Goal: Information Seeking & Learning: Compare options

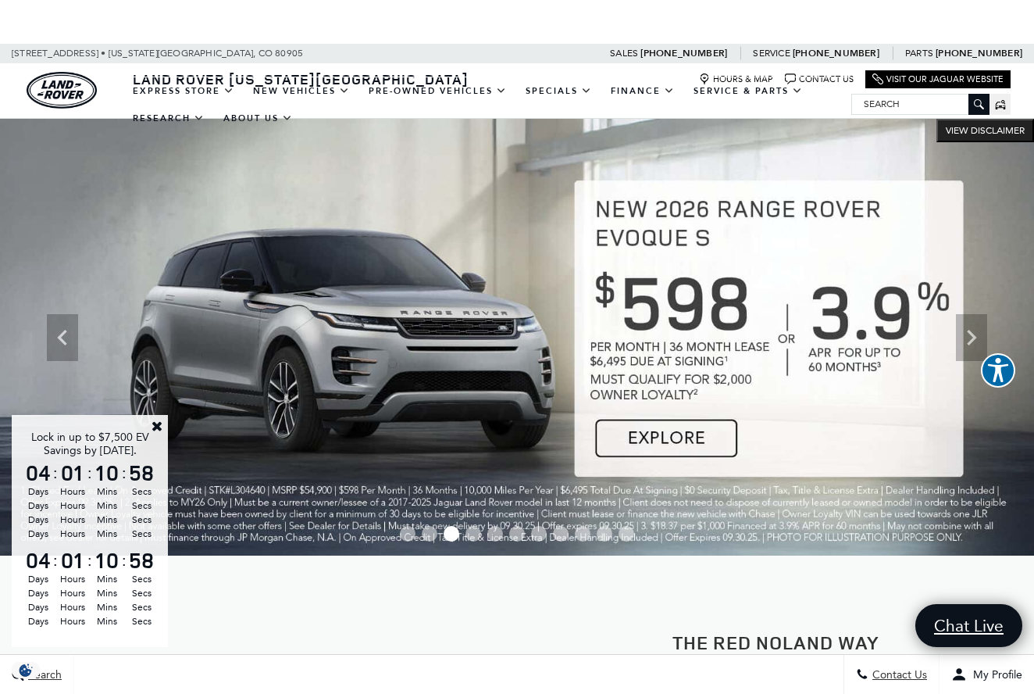
click at [156, 423] on link "Close" at bounding box center [157, 426] width 14 height 14
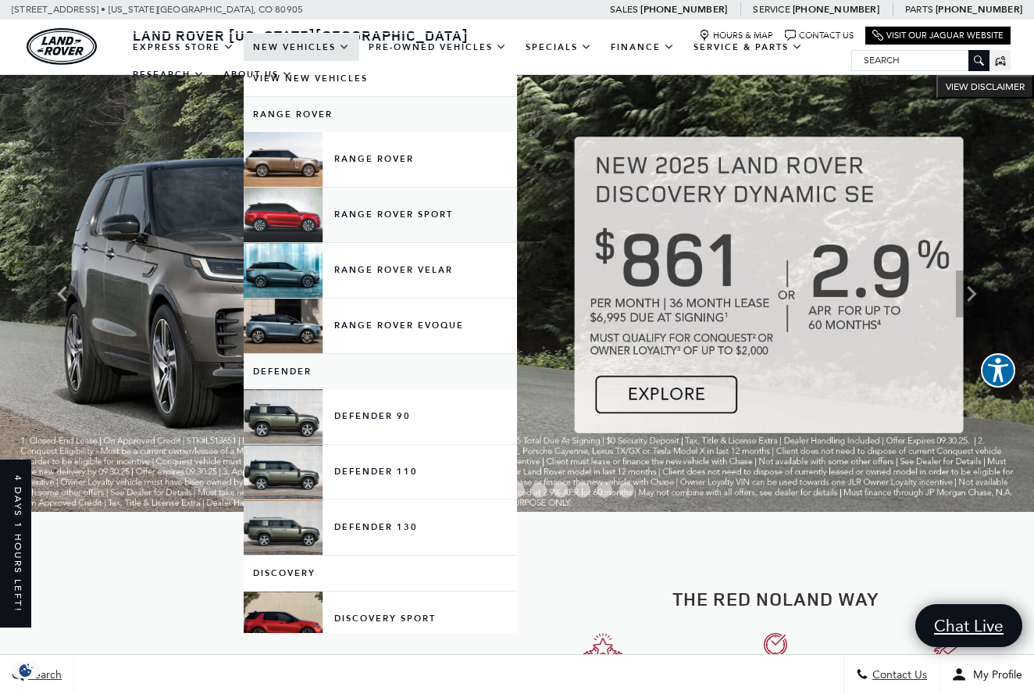
click at [393, 227] on link "Range Rover Sport" at bounding box center [380, 214] width 273 height 55
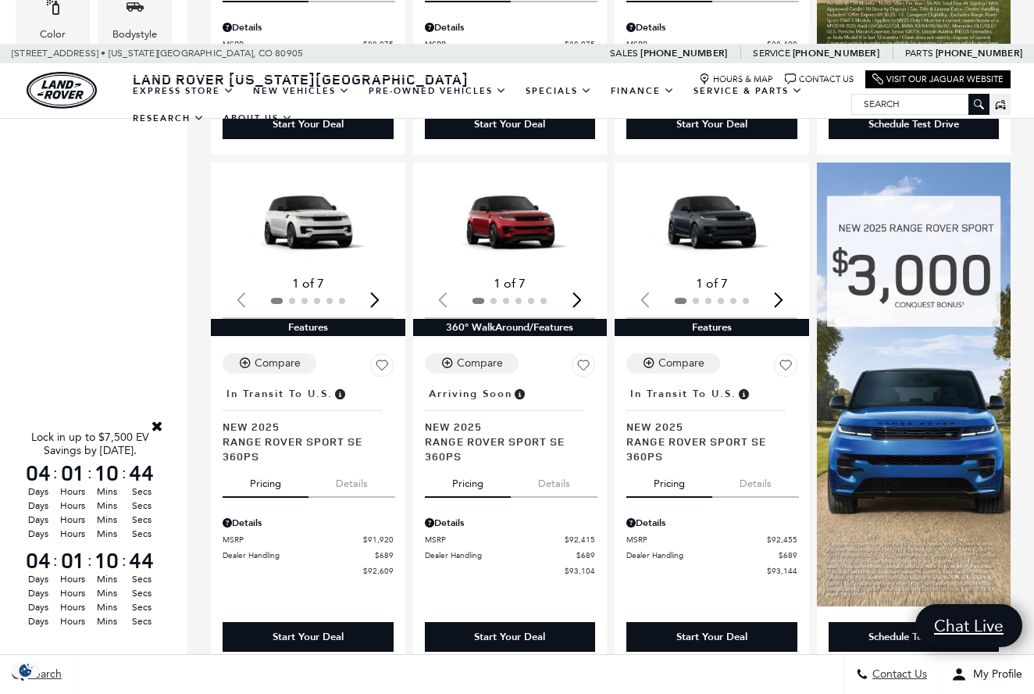
scroll to position [823, 0]
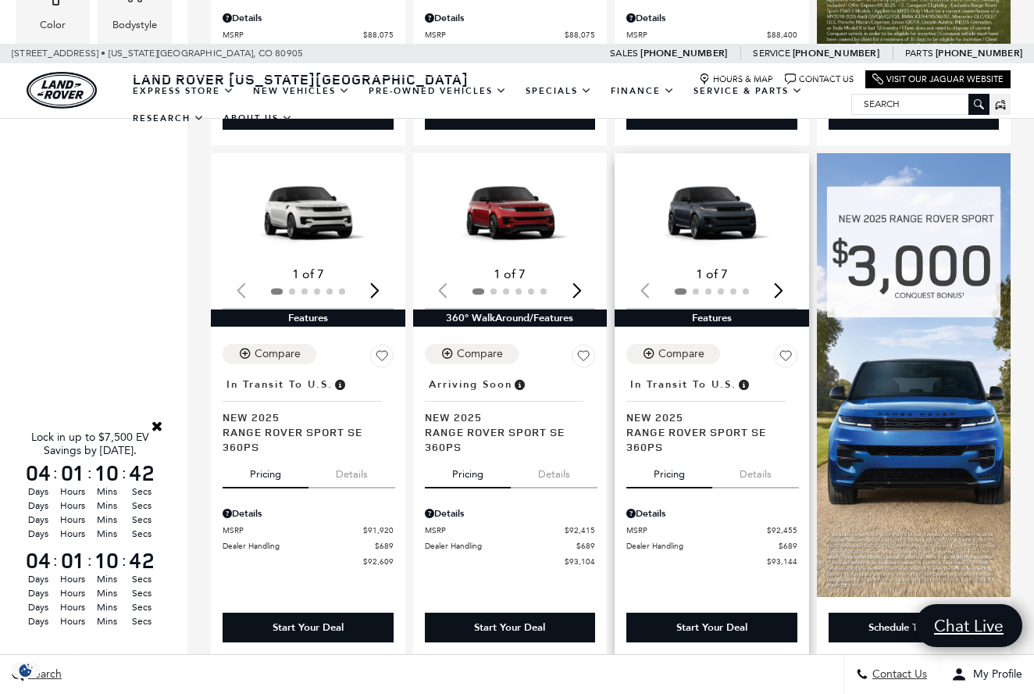
click at [740, 187] on img "1 / 2" at bounding box center [711, 213] width 171 height 96
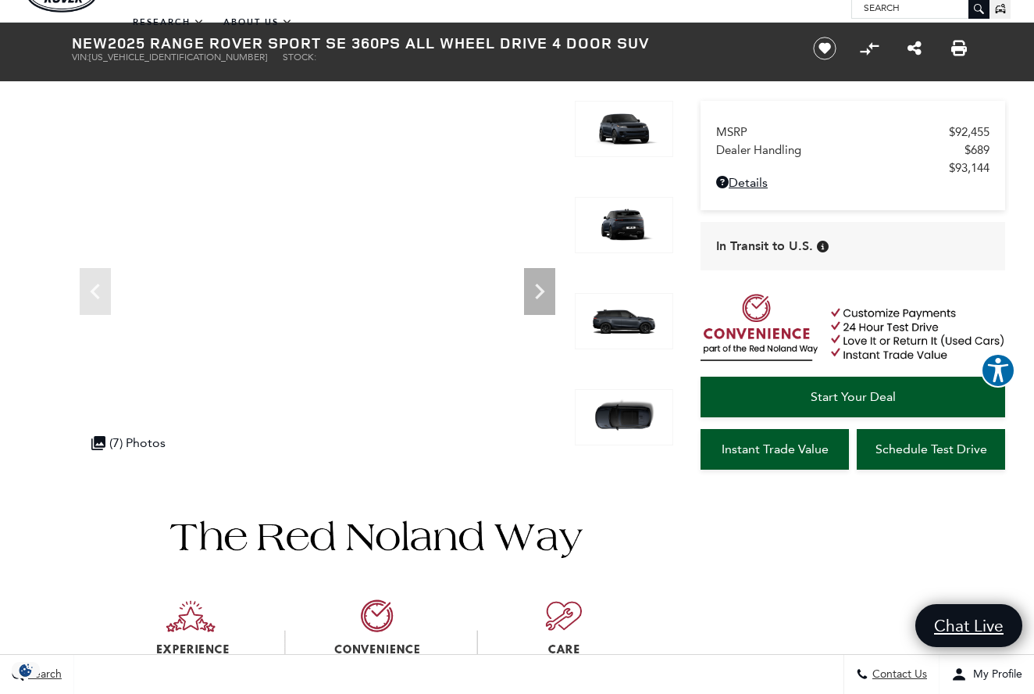
scroll to position [92, 0]
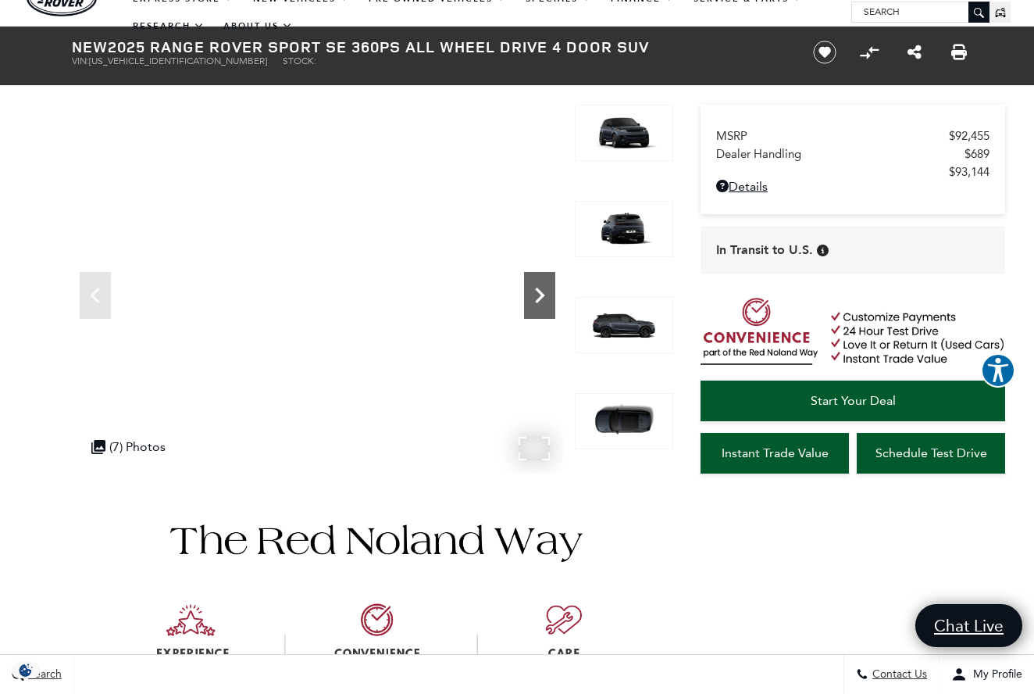
click at [538, 287] on icon "Next" at bounding box center [539, 295] width 31 height 31
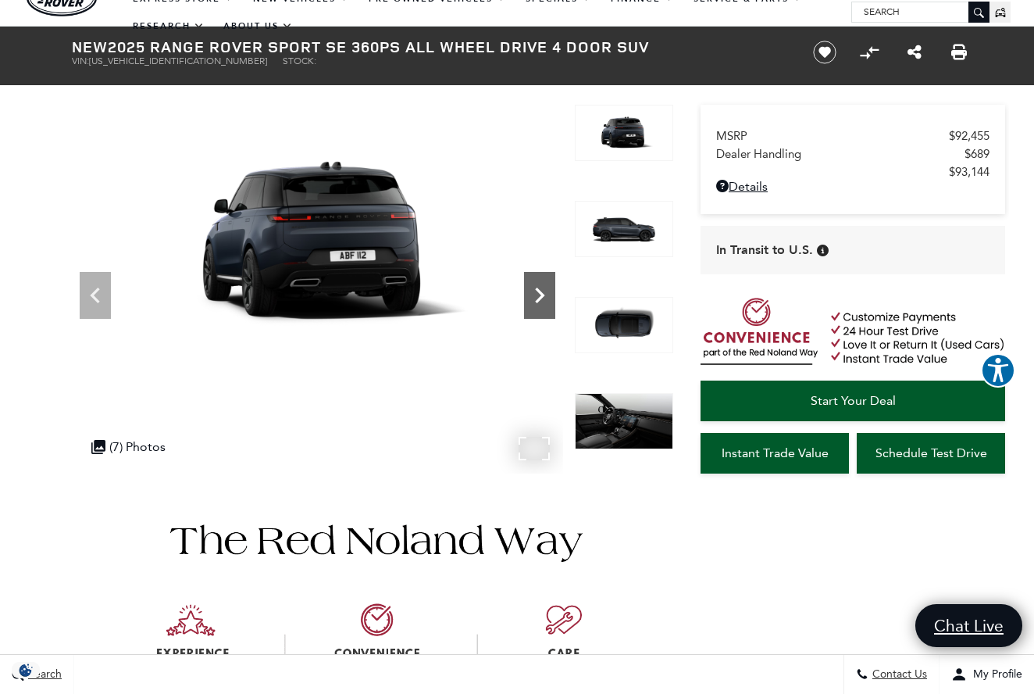
click at [538, 287] on icon "Next" at bounding box center [539, 295] width 31 height 31
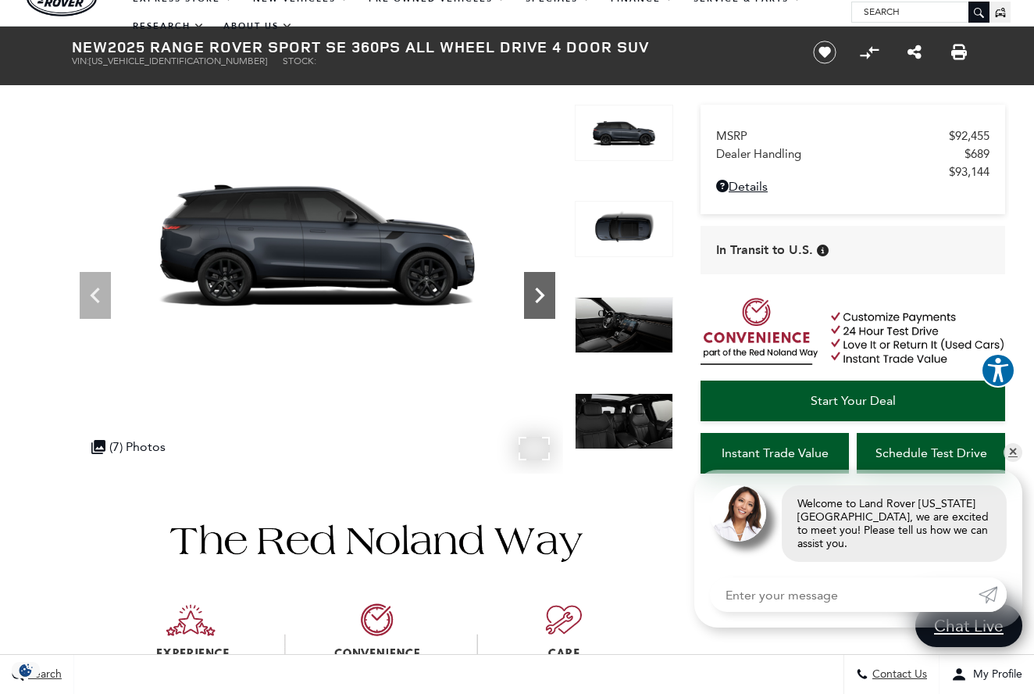
click at [538, 287] on icon "Next" at bounding box center [539, 295] width 31 height 31
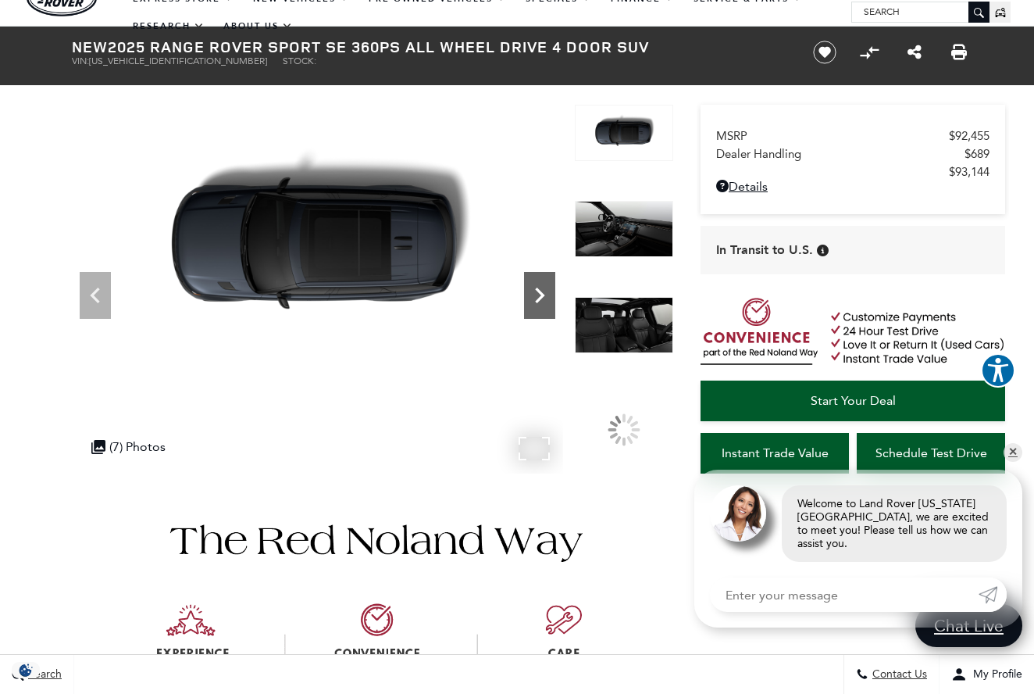
click at [538, 287] on icon "Next" at bounding box center [539, 295] width 31 height 31
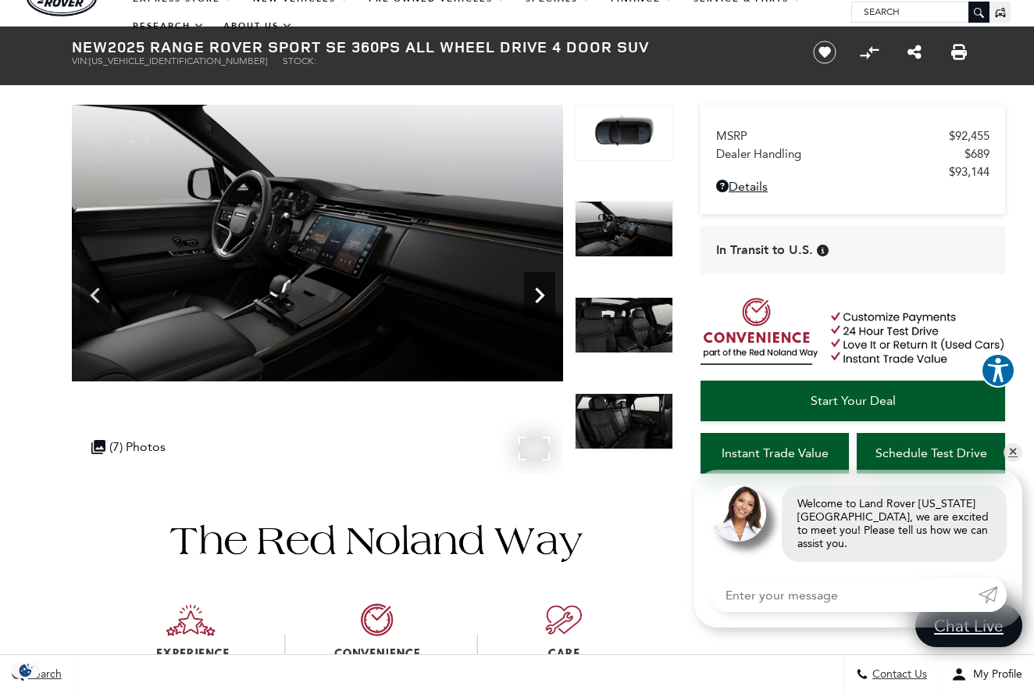
click at [538, 287] on icon "Next" at bounding box center [539, 295] width 31 height 31
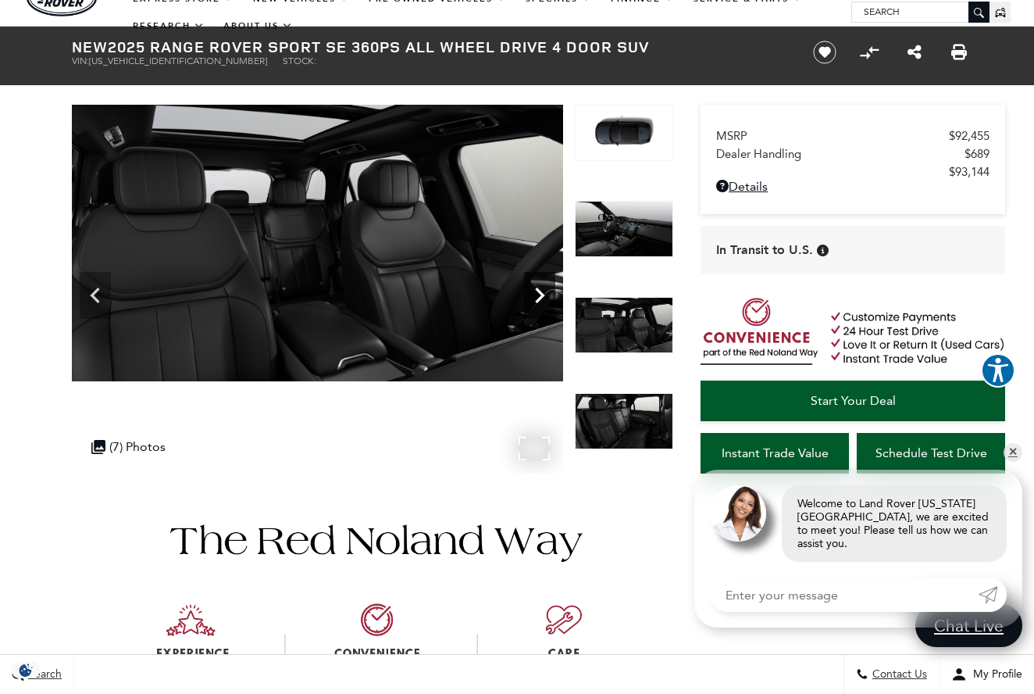
click at [538, 287] on icon "Next" at bounding box center [539, 295] width 31 height 31
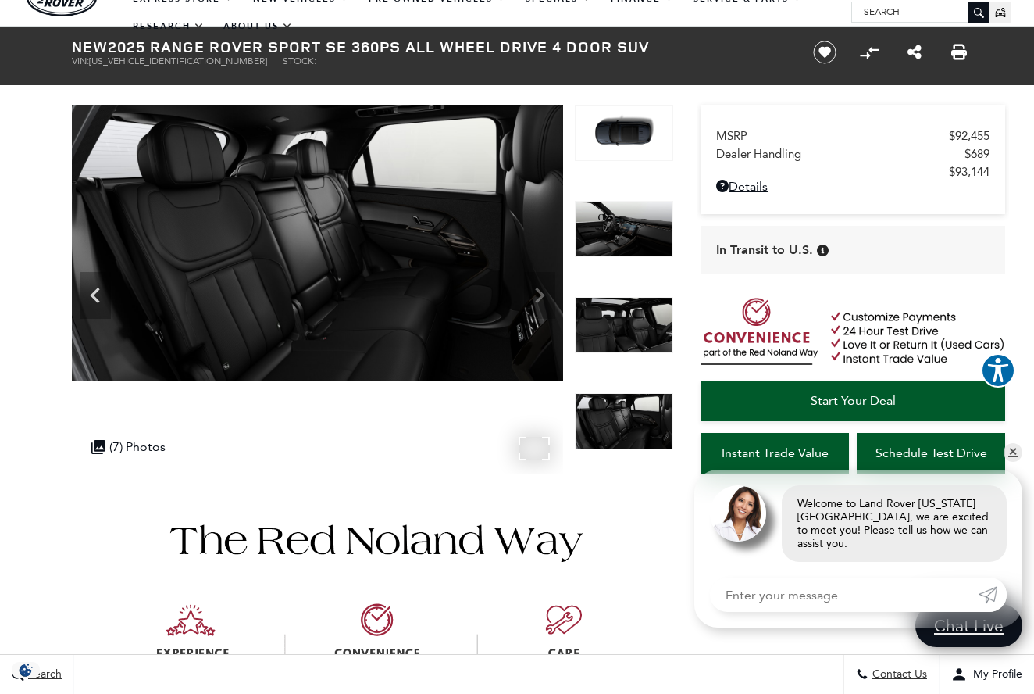
click at [538, 287] on img at bounding box center [317, 243] width 491 height 276
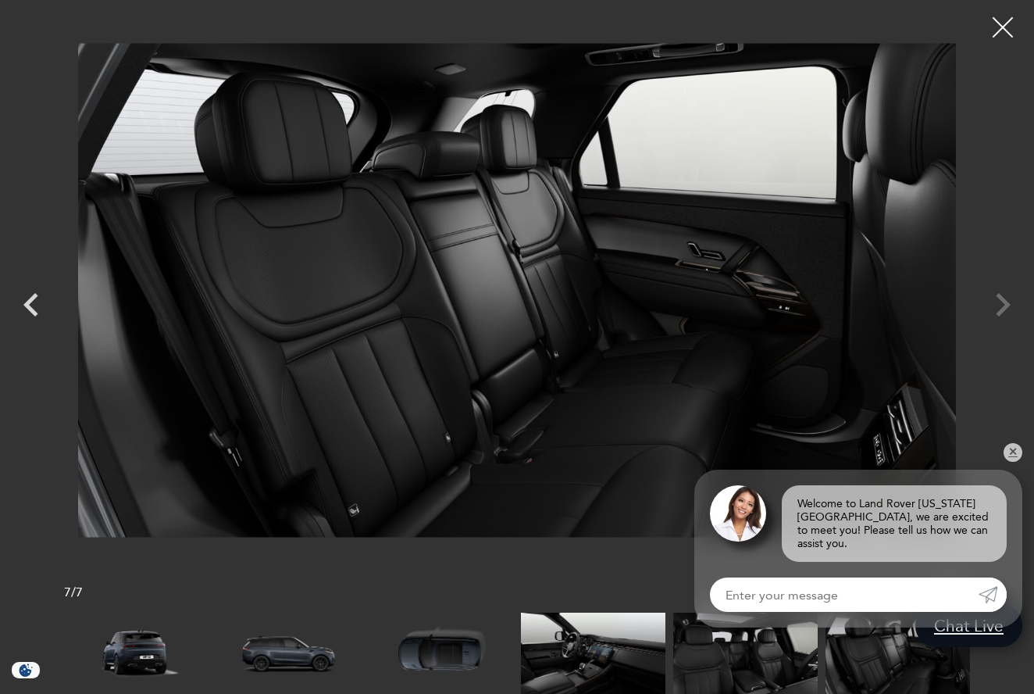
click at [1005, 18] on div at bounding box center [1002, 27] width 41 height 41
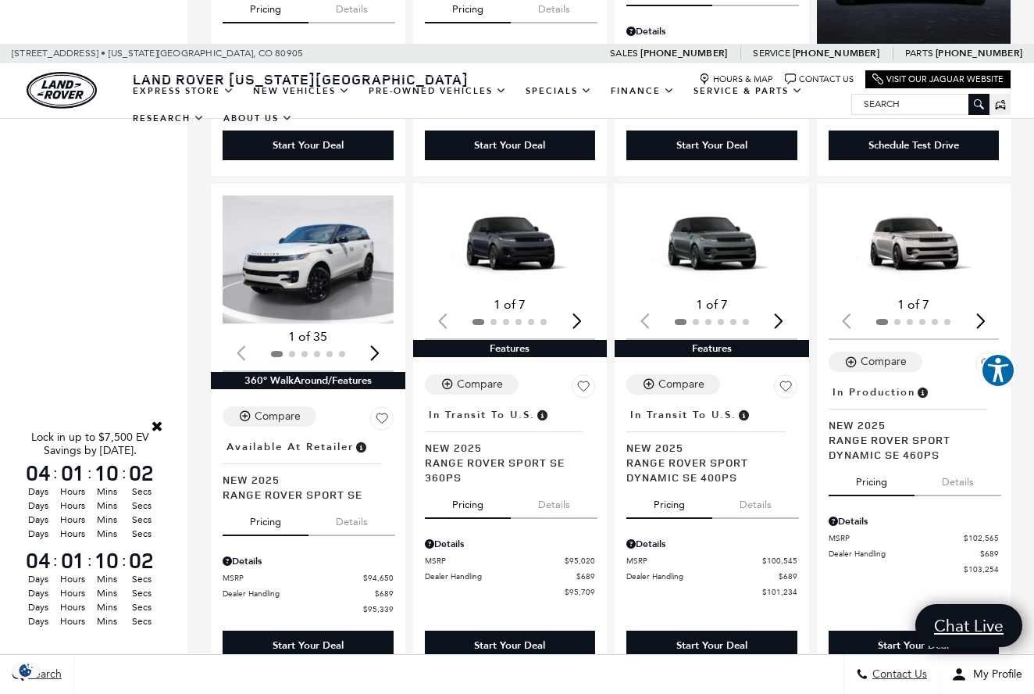
scroll to position [1830, 0]
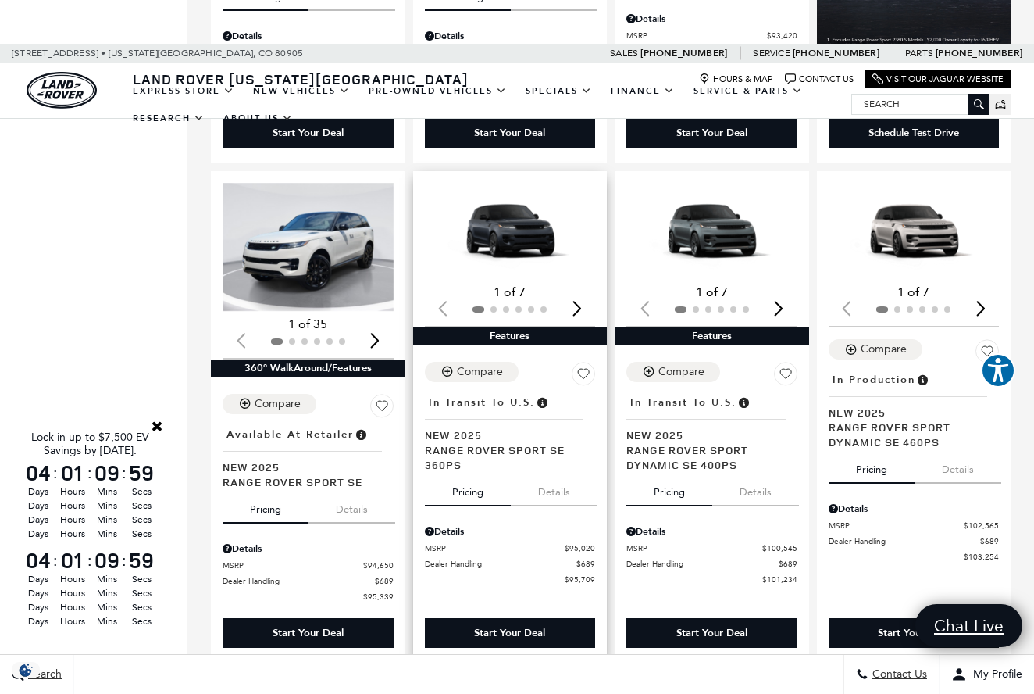
click at [502, 206] on img "1 / 2" at bounding box center [510, 231] width 171 height 96
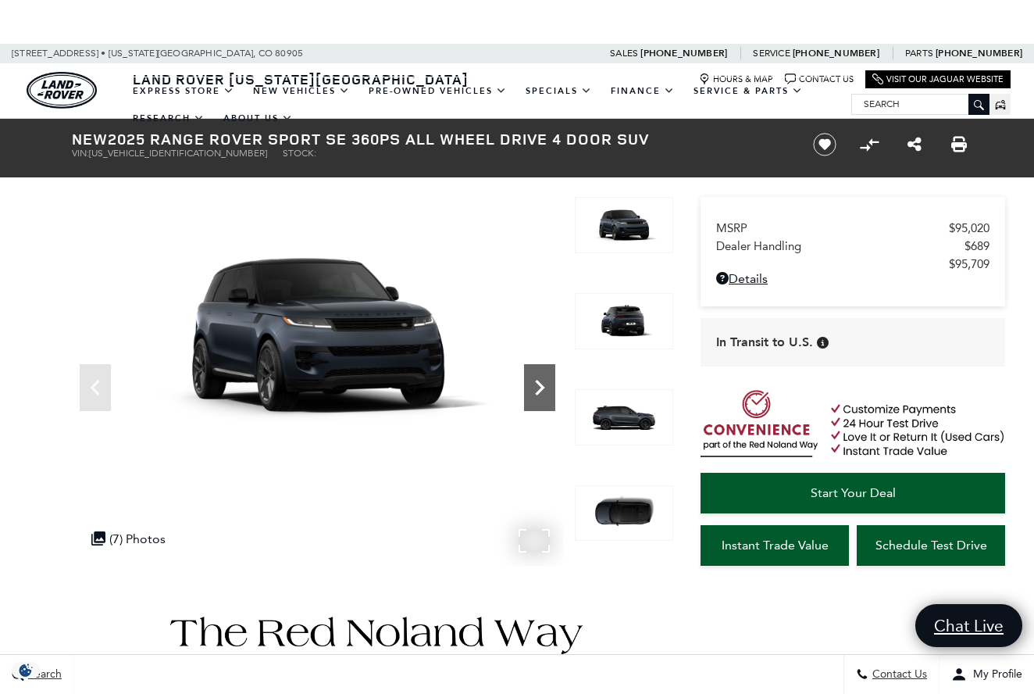
click at [534, 391] on icon "Next" at bounding box center [539, 387] width 31 height 31
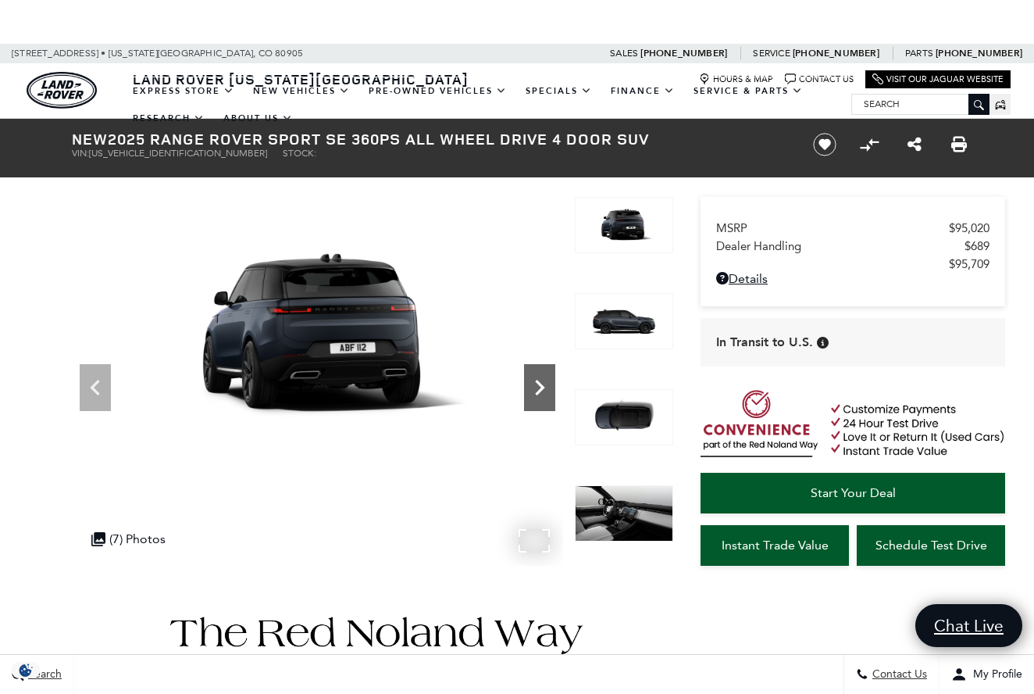
click at [534, 391] on icon "Next" at bounding box center [539, 387] width 31 height 31
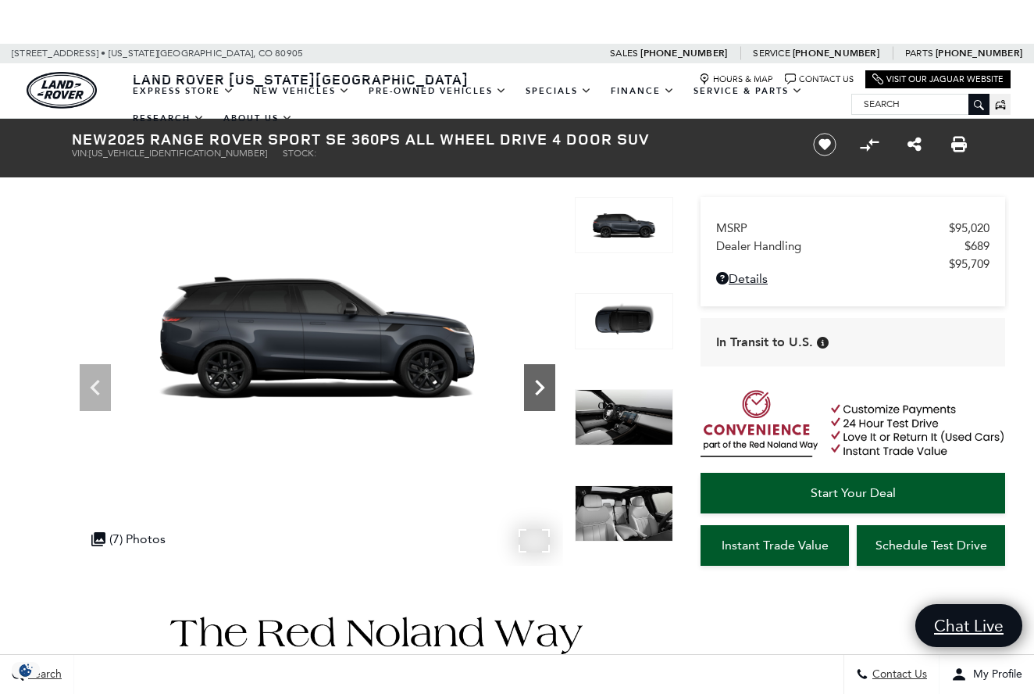
click at [534, 391] on icon "Next" at bounding box center [539, 387] width 31 height 31
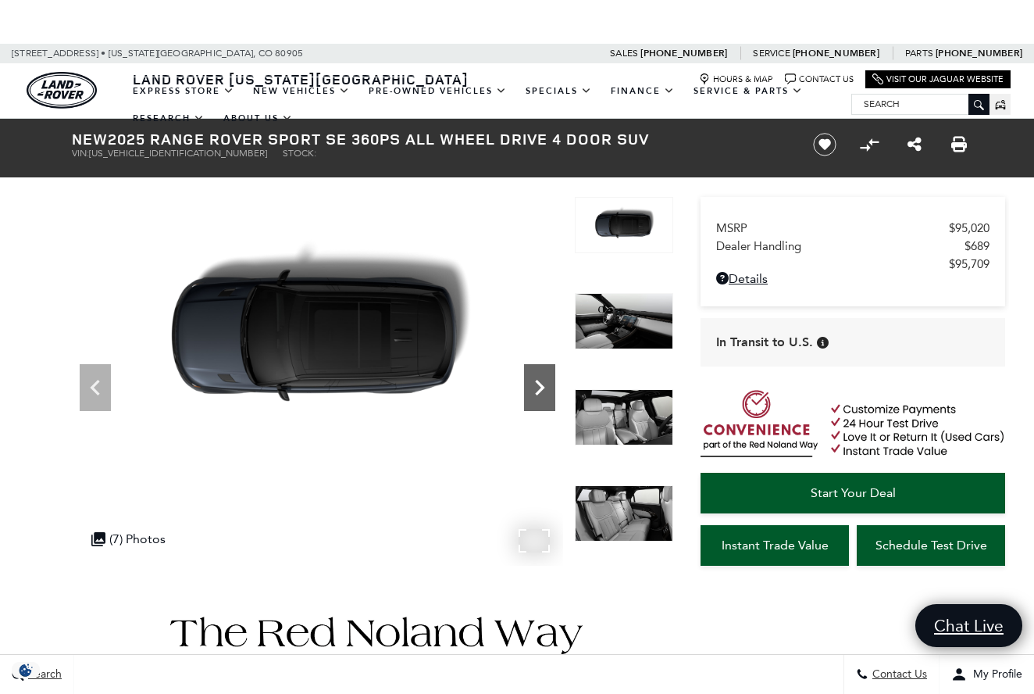
click at [534, 391] on icon "Next" at bounding box center [539, 387] width 31 height 31
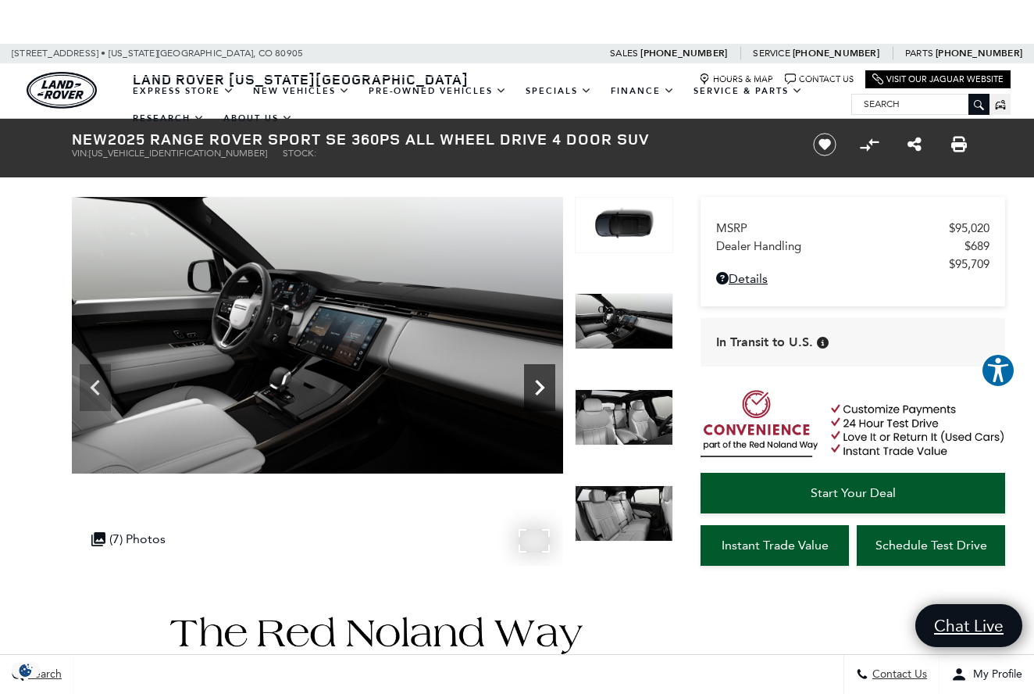
click at [534, 391] on icon "Next" at bounding box center [539, 387] width 31 height 31
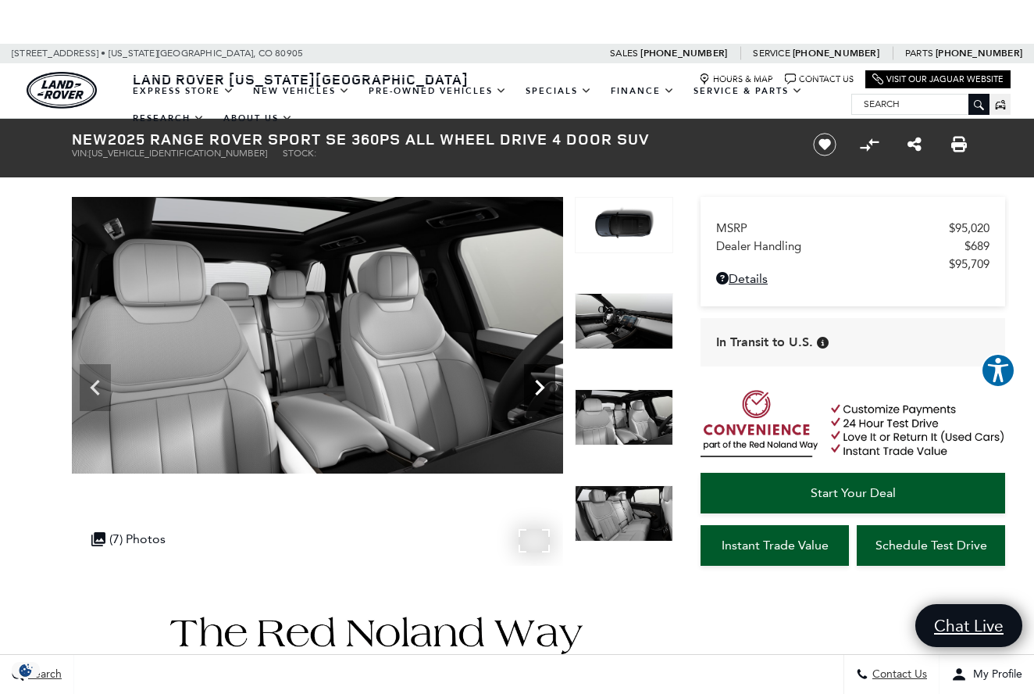
click at [534, 391] on icon "Next" at bounding box center [539, 387] width 31 height 31
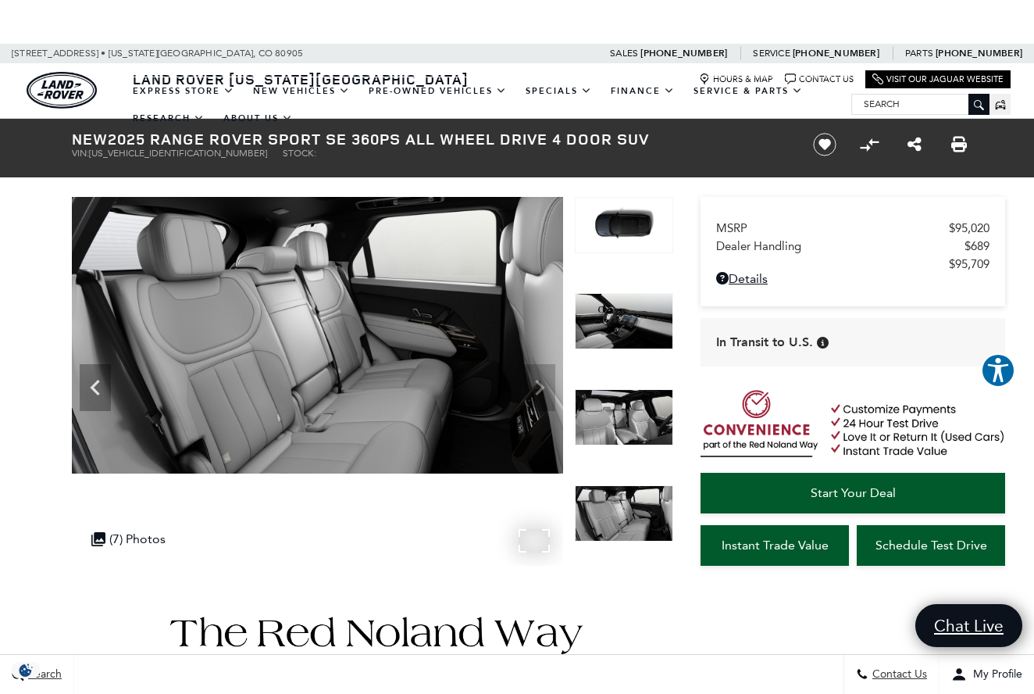
click at [534, 391] on img at bounding box center [317, 335] width 491 height 276
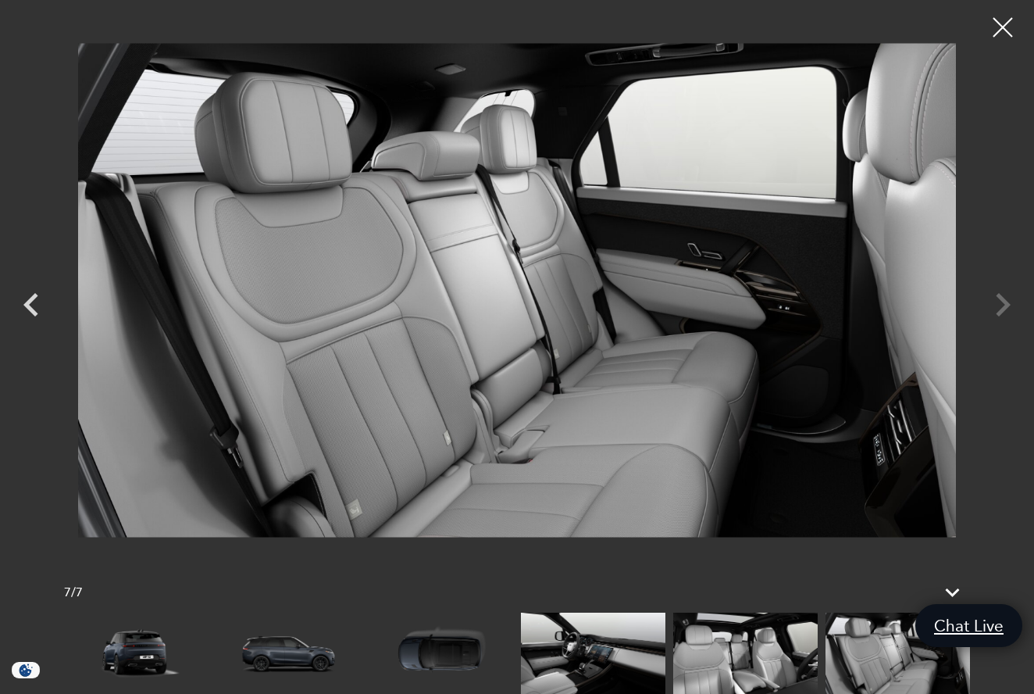
click at [1001, 311] on div at bounding box center [517, 290] width 1034 height 557
click at [998, 305] on div at bounding box center [517, 290] width 1034 height 557
click at [1004, 21] on div at bounding box center [1002, 27] width 41 height 41
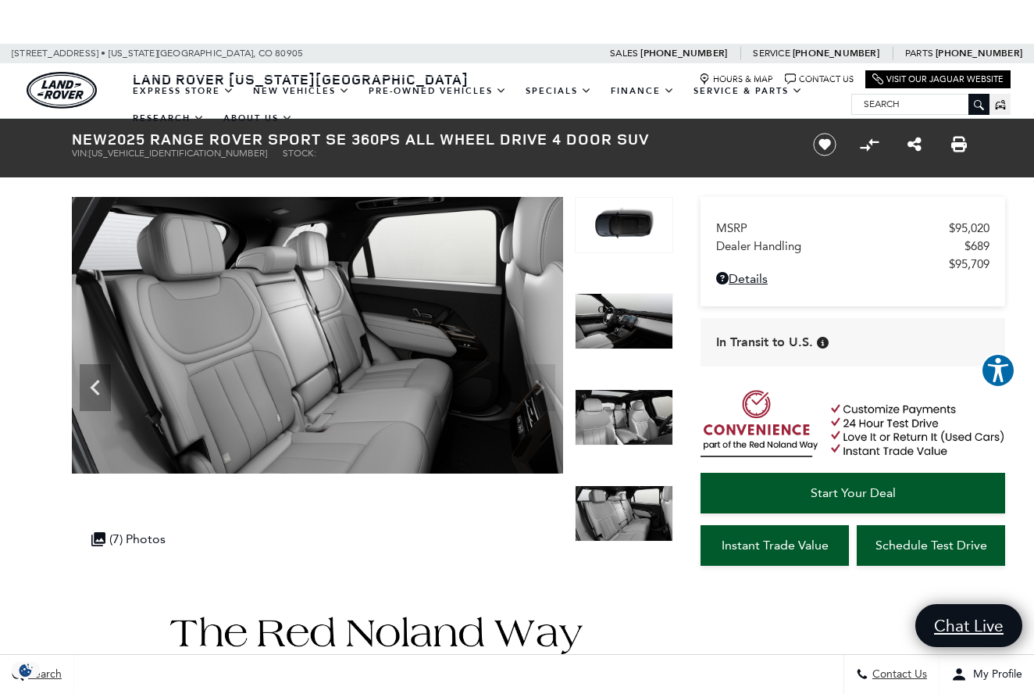
click at [615, 309] on img at bounding box center [624, 321] width 98 height 56
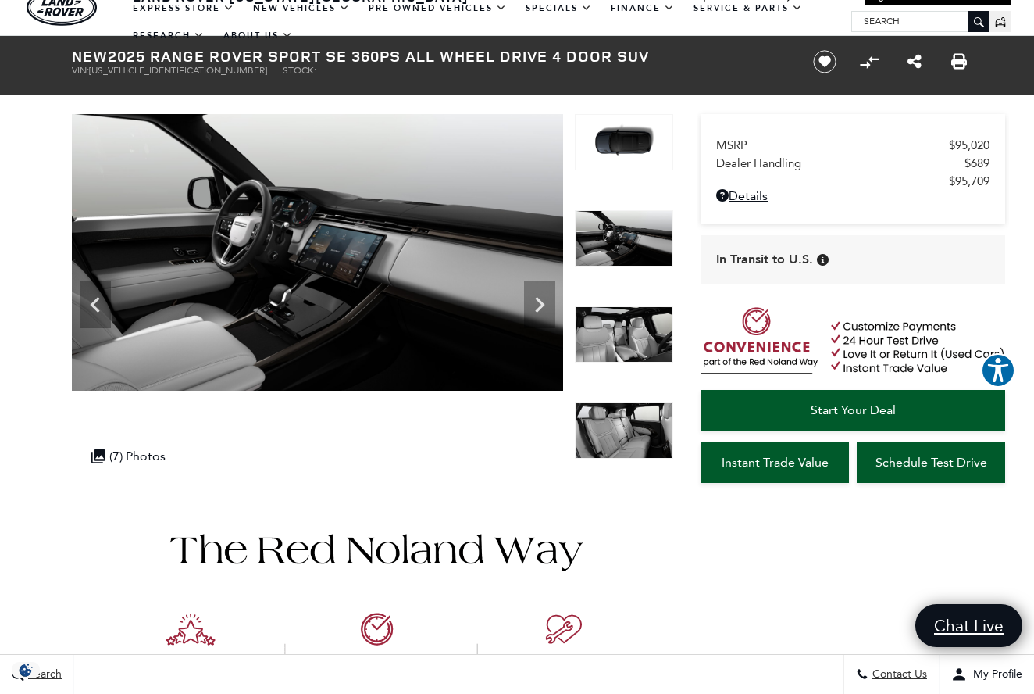
scroll to position [107, 0]
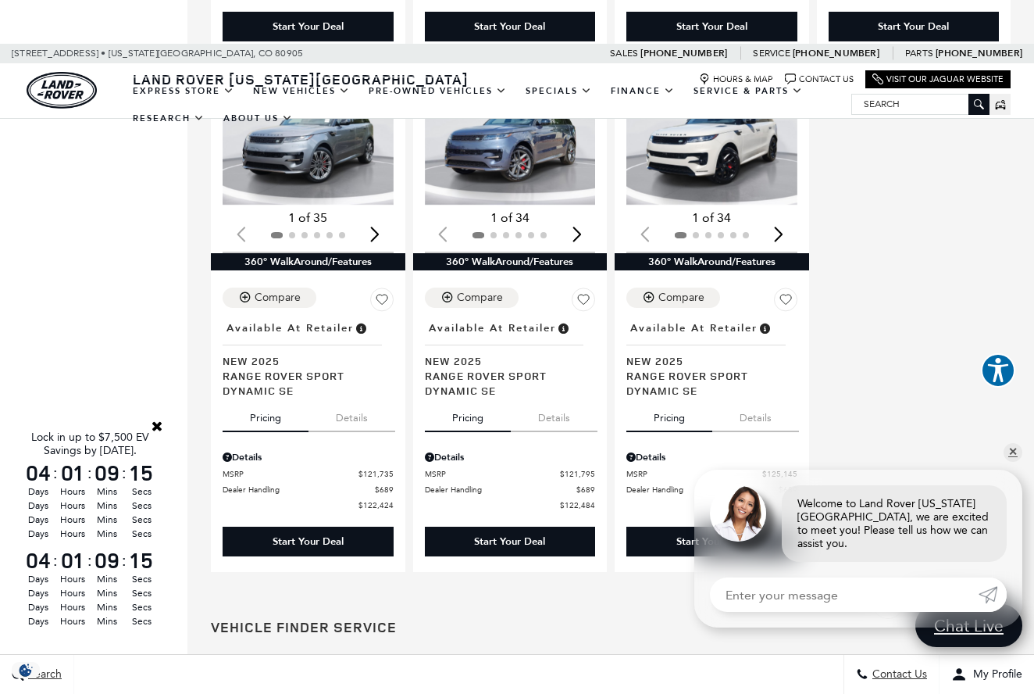
scroll to position [2954, 0]
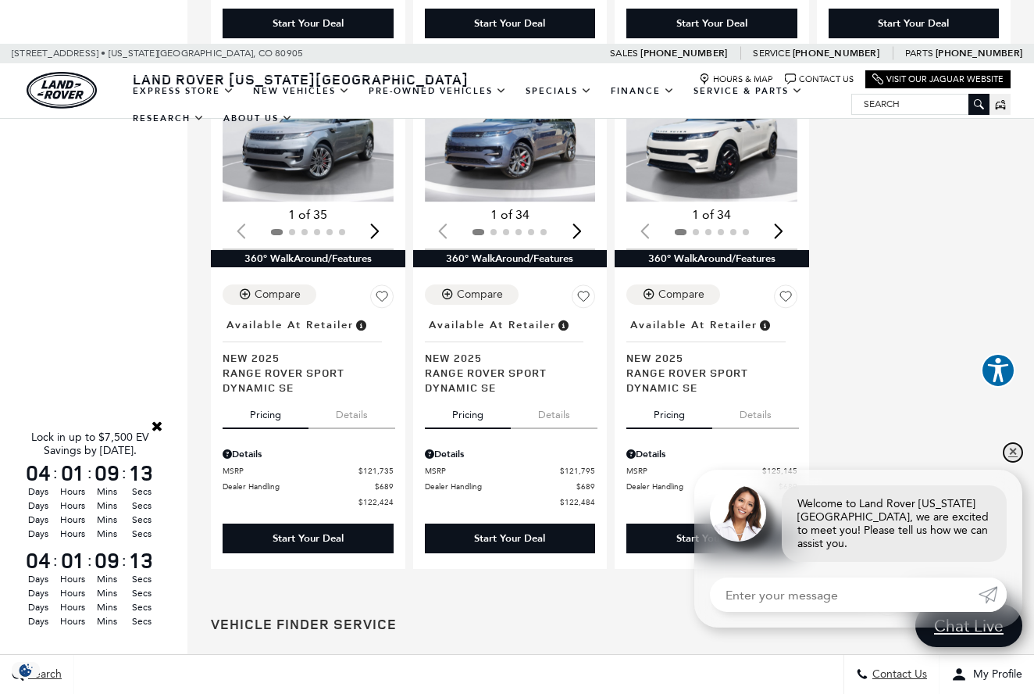
click at [1014, 461] on link "✕" at bounding box center [1013, 452] width 19 height 19
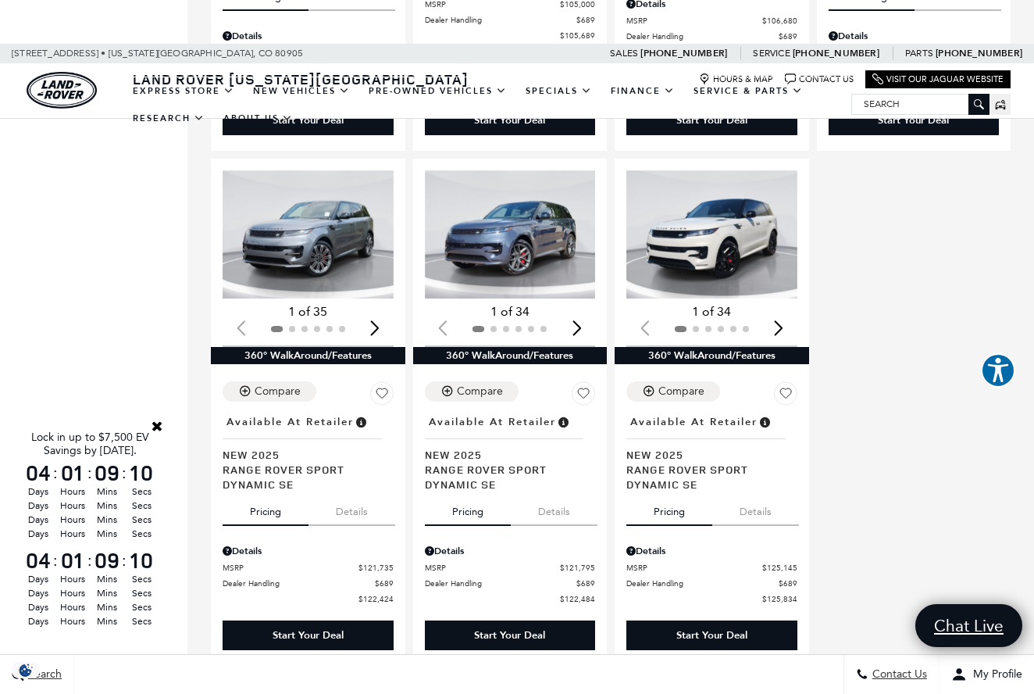
scroll to position [2858, 0]
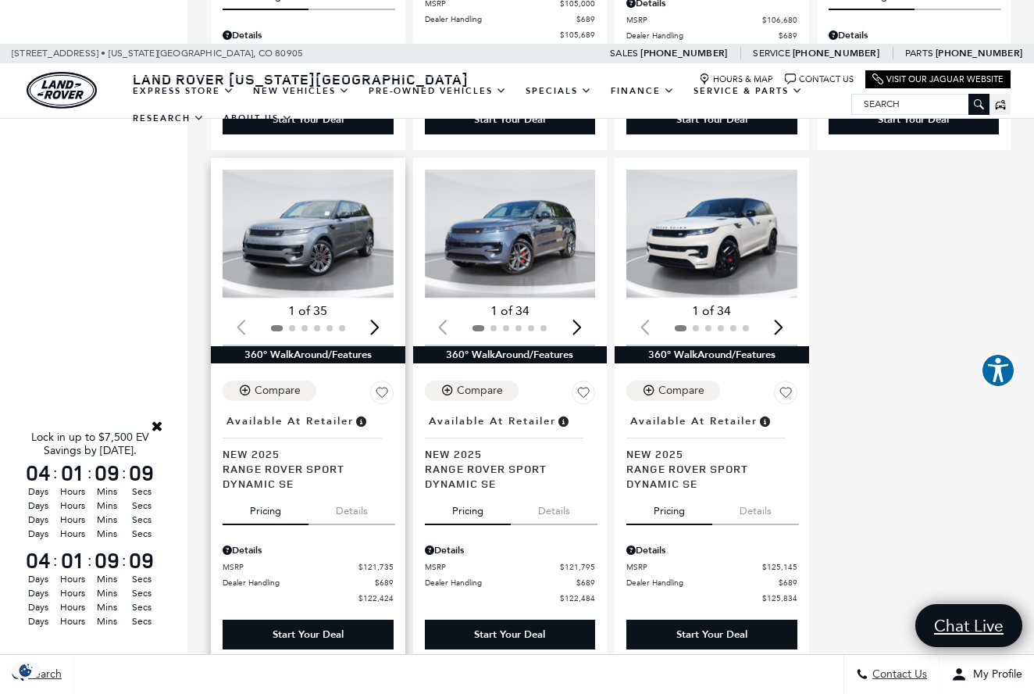
click at [324, 194] on img "1 / 2" at bounding box center [308, 233] width 171 height 128
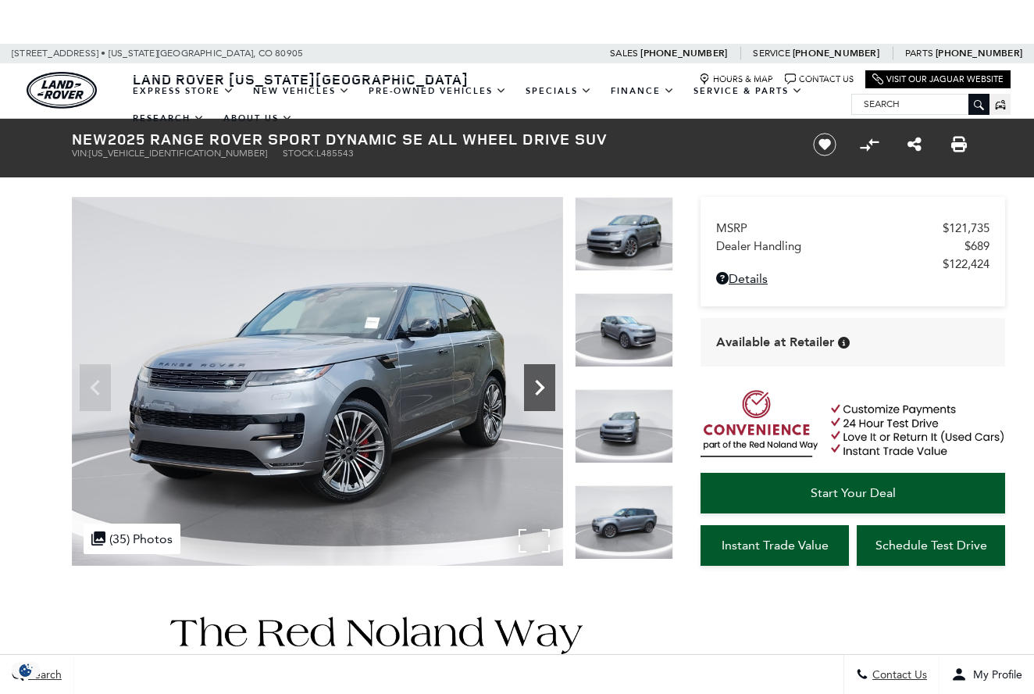
click at [537, 378] on icon "Next" at bounding box center [539, 387] width 31 height 31
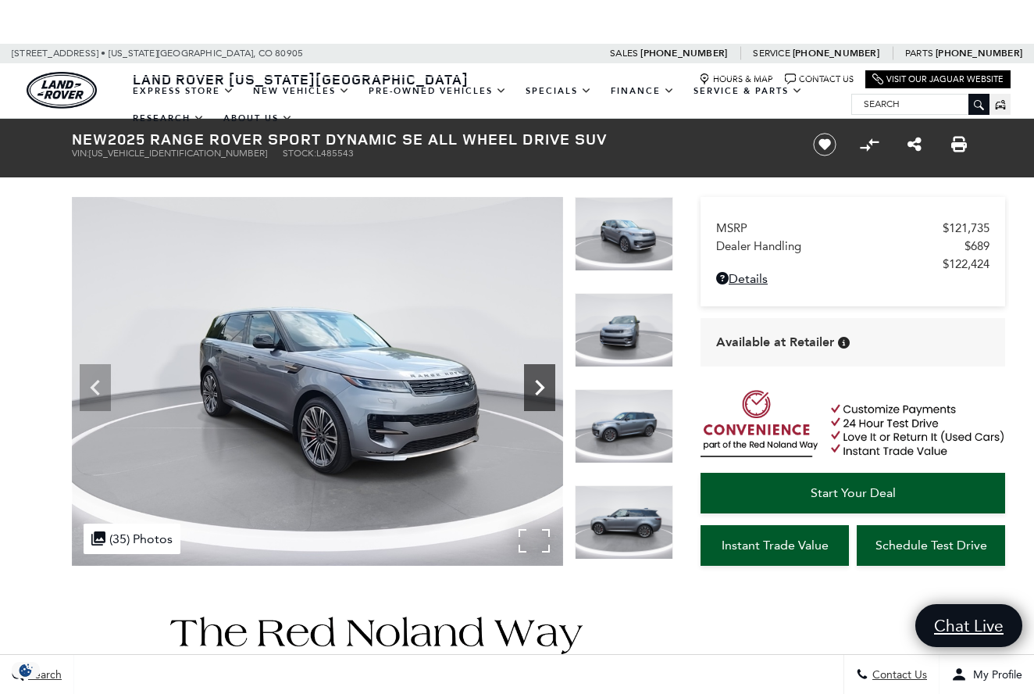
click at [537, 378] on icon "Next" at bounding box center [539, 387] width 31 height 31
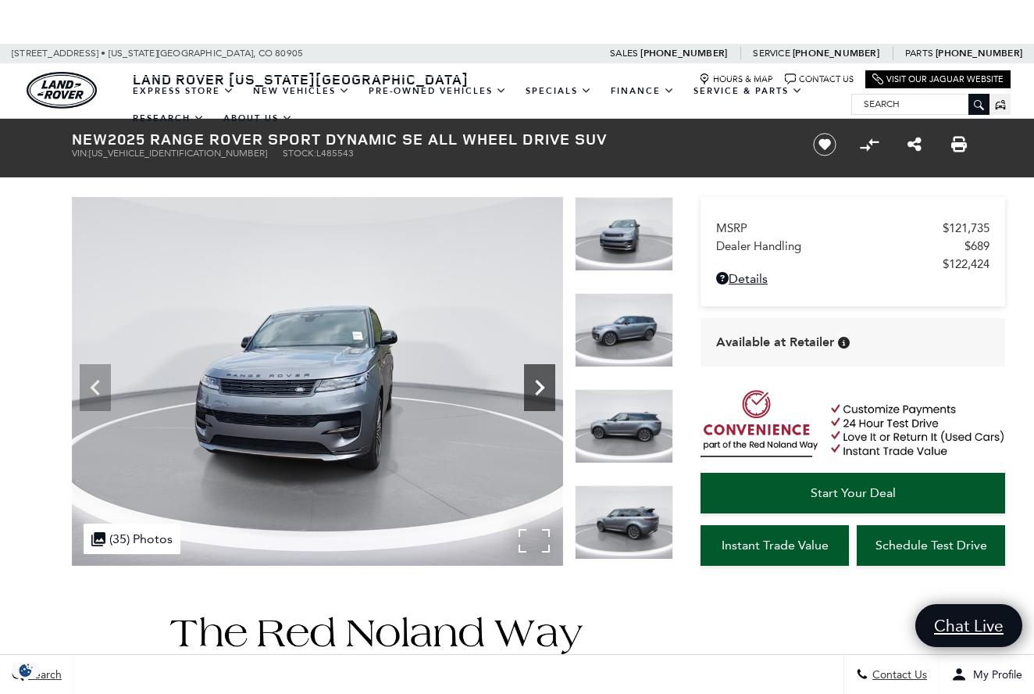
click at [536, 378] on icon "Next" at bounding box center [539, 387] width 31 height 31
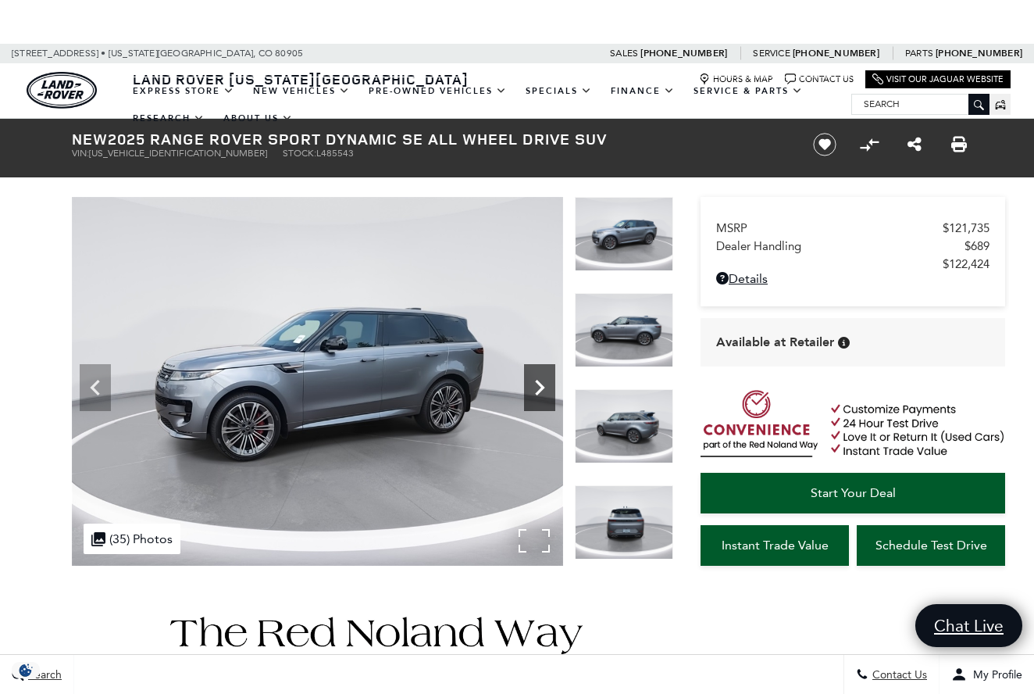
click at [535, 378] on icon "Next" at bounding box center [539, 387] width 31 height 31
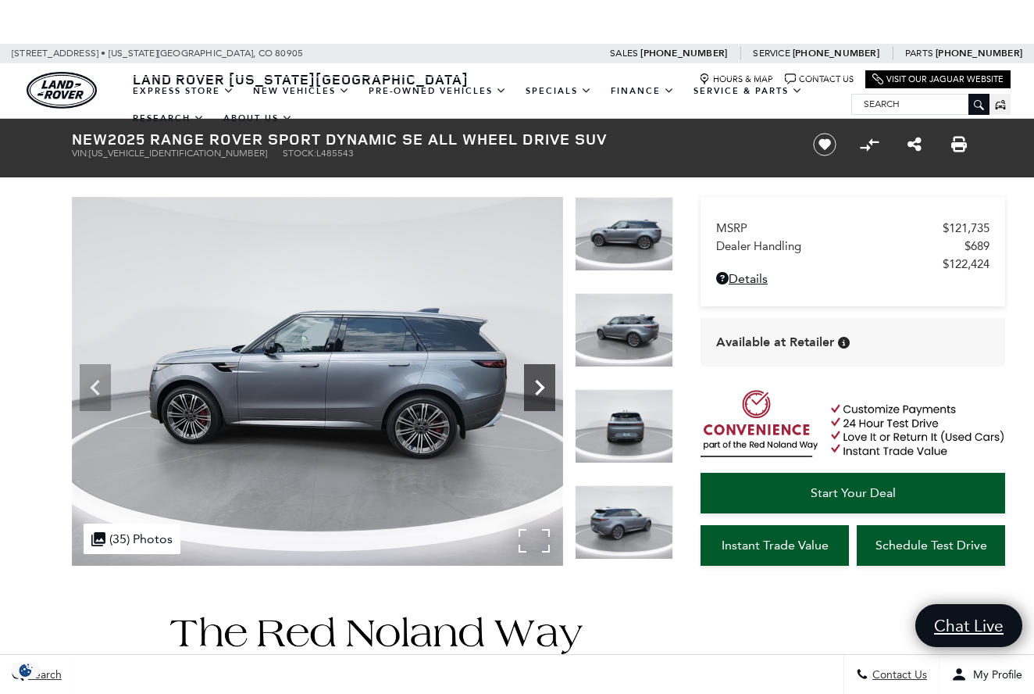
click at [534, 378] on icon "Next" at bounding box center [539, 387] width 31 height 31
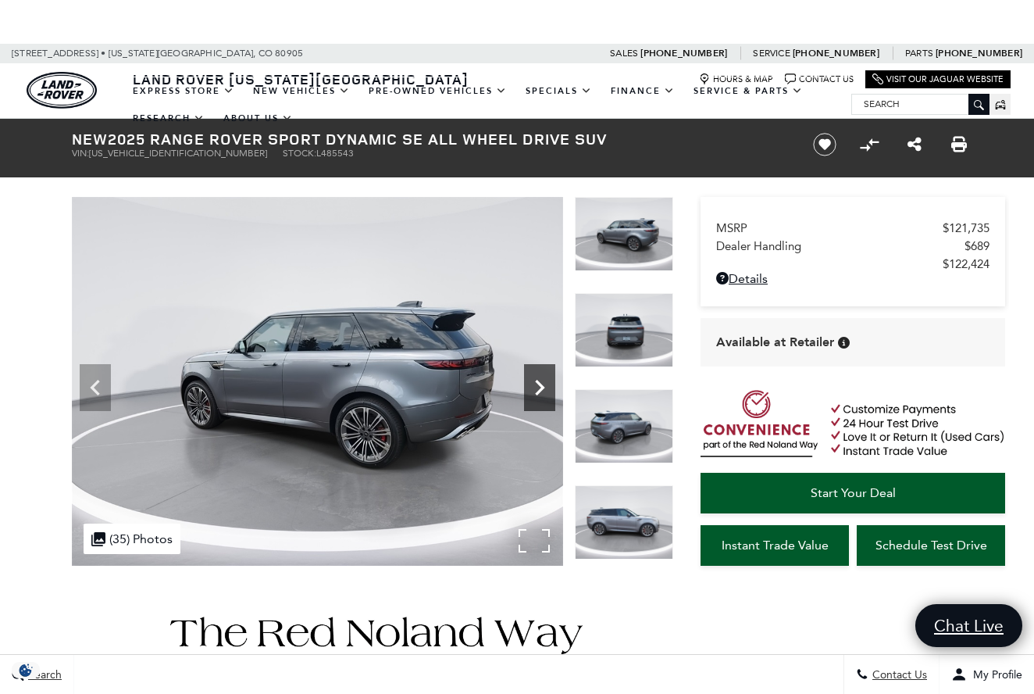
click at [534, 378] on icon "Next" at bounding box center [539, 387] width 31 height 31
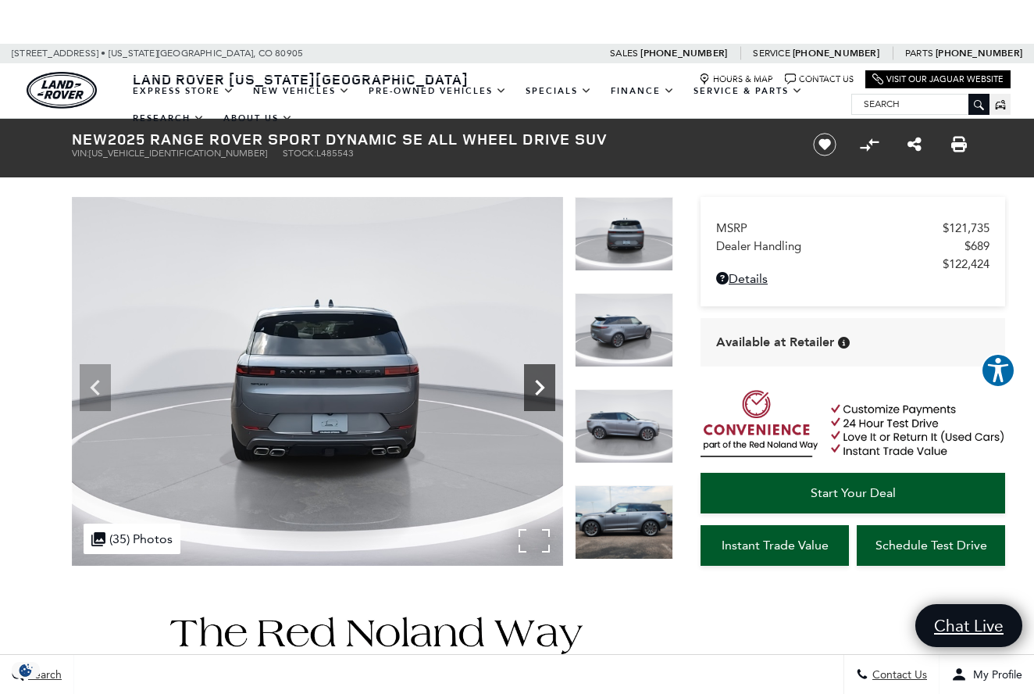
click at [534, 378] on icon "Next" at bounding box center [539, 387] width 31 height 31
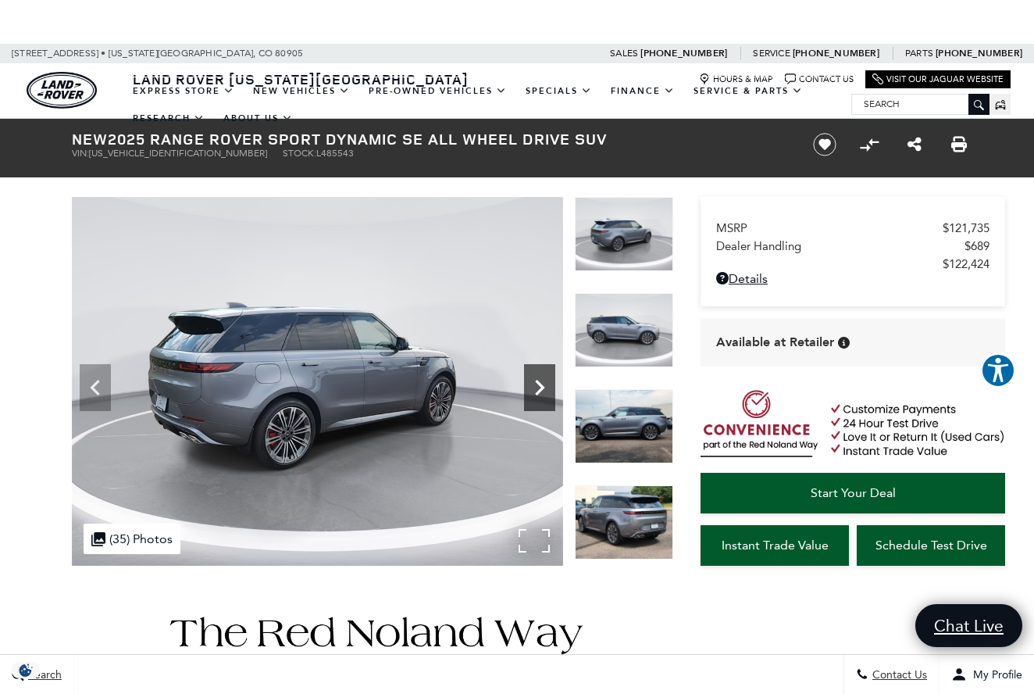
click at [534, 378] on icon "Next" at bounding box center [539, 387] width 31 height 31
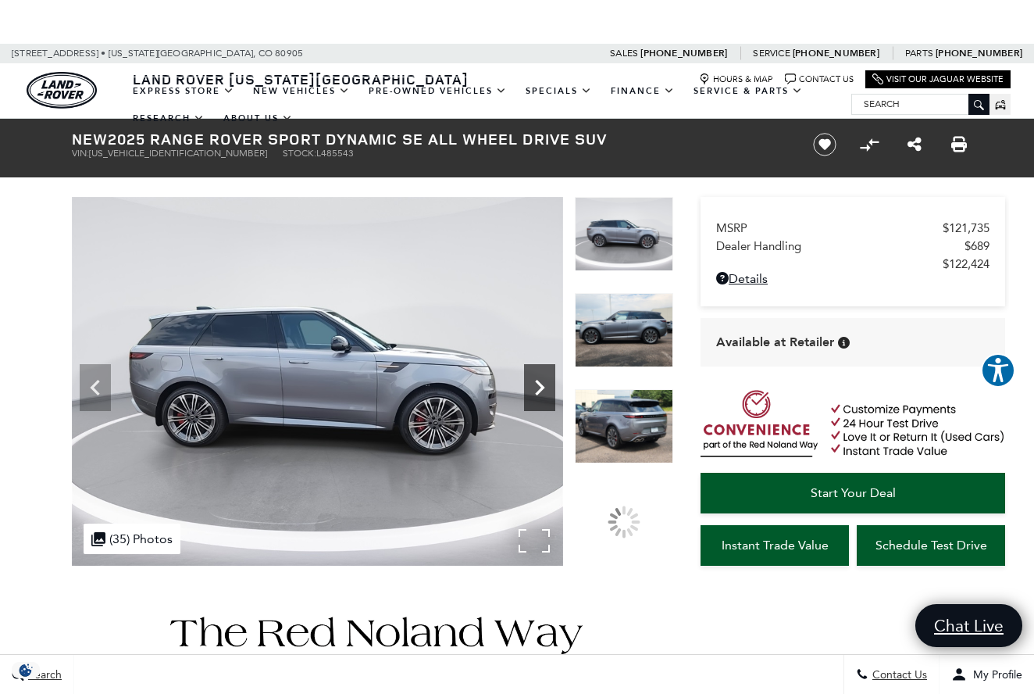
click at [534, 378] on icon "Next" at bounding box center [539, 387] width 31 height 31
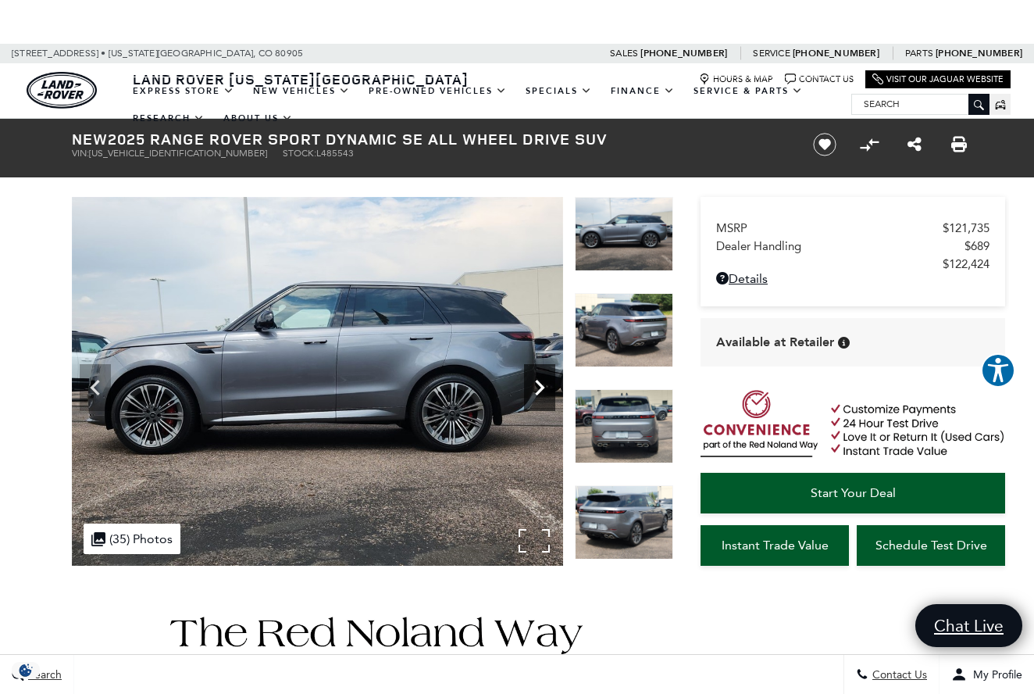
click at [534, 378] on icon "Next" at bounding box center [539, 387] width 31 height 31
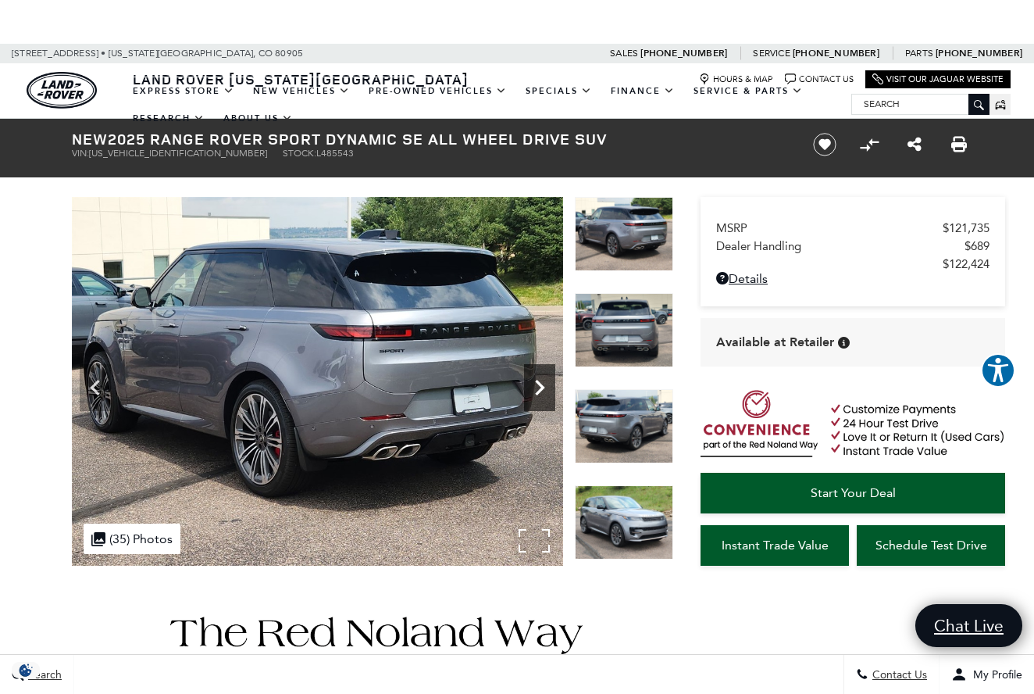
click at [534, 378] on icon "Next" at bounding box center [539, 387] width 31 height 31
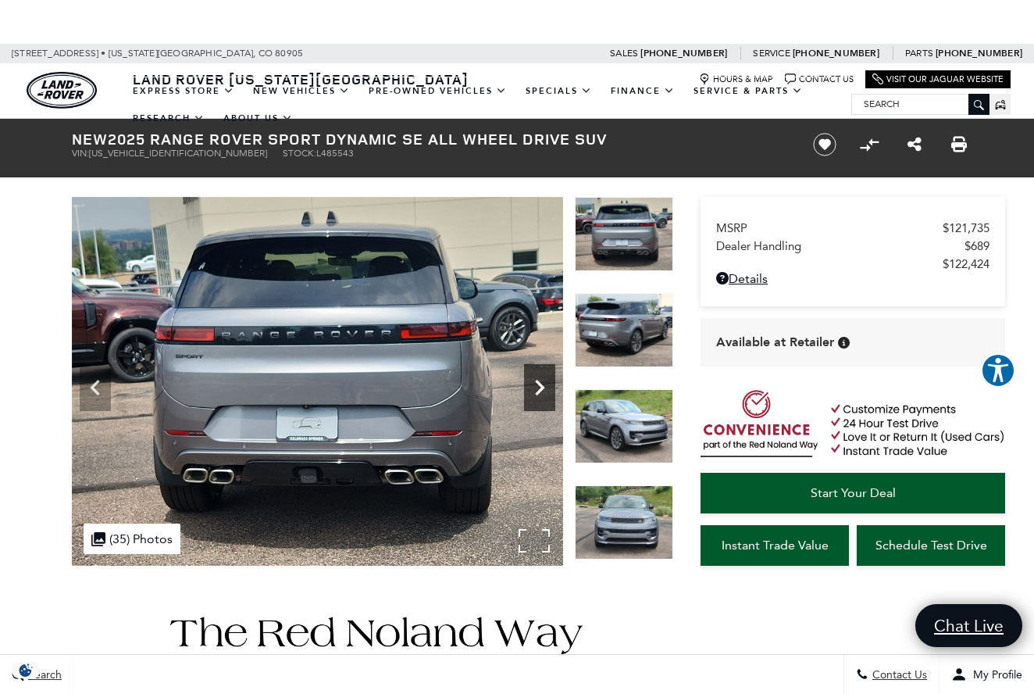
click at [534, 378] on icon "Next" at bounding box center [539, 387] width 31 height 31
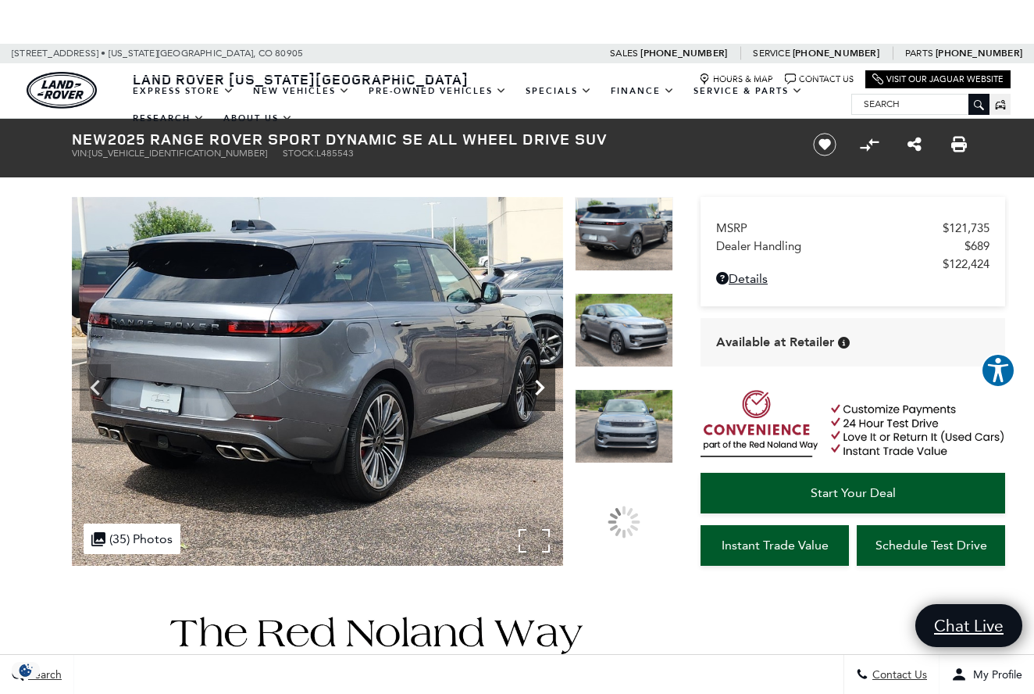
click at [534, 378] on icon "Next" at bounding box center [539, 387] width 31 height 31
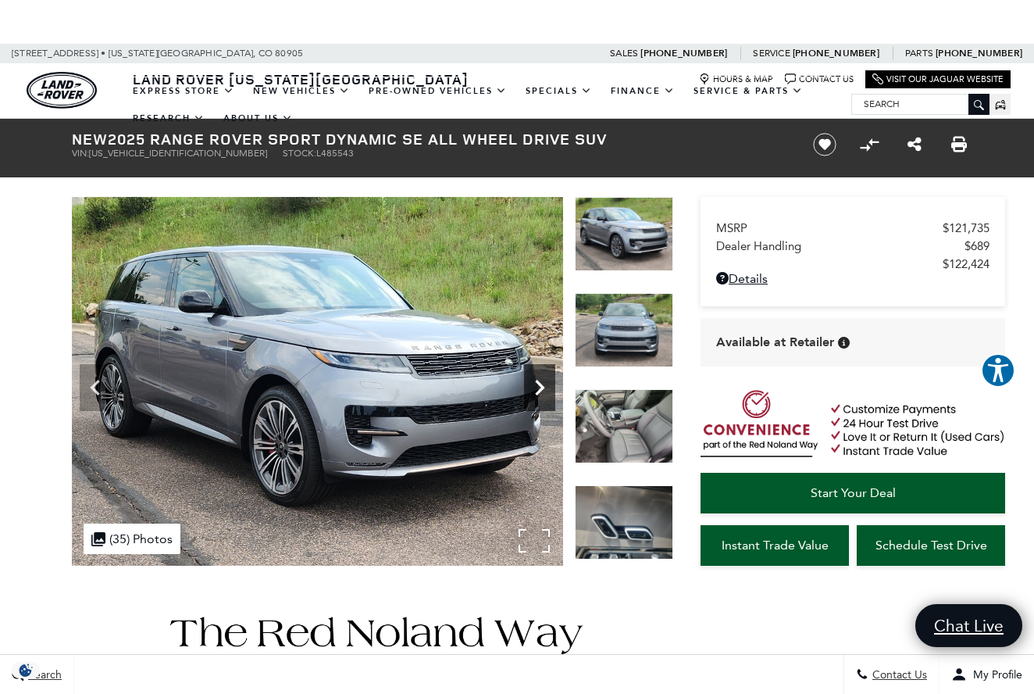
click at [534, 378] on icon "Next" at bounding box center [539, 387] width 31 height 31
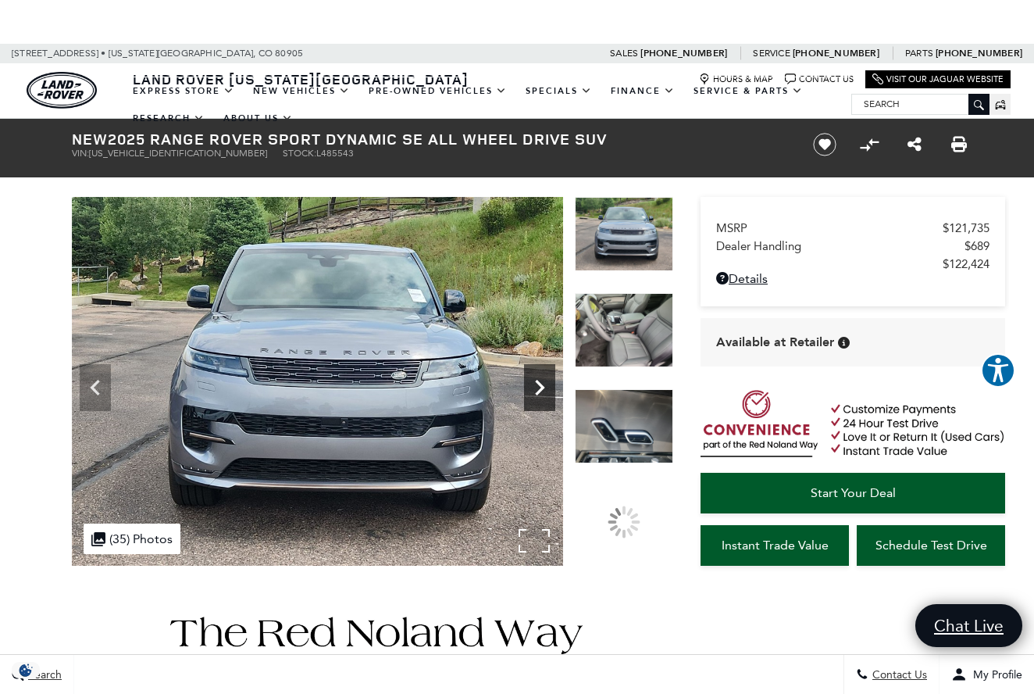
click at [534, 378] on icon "Next" at bounding box center [539, 387] width 31 height 31
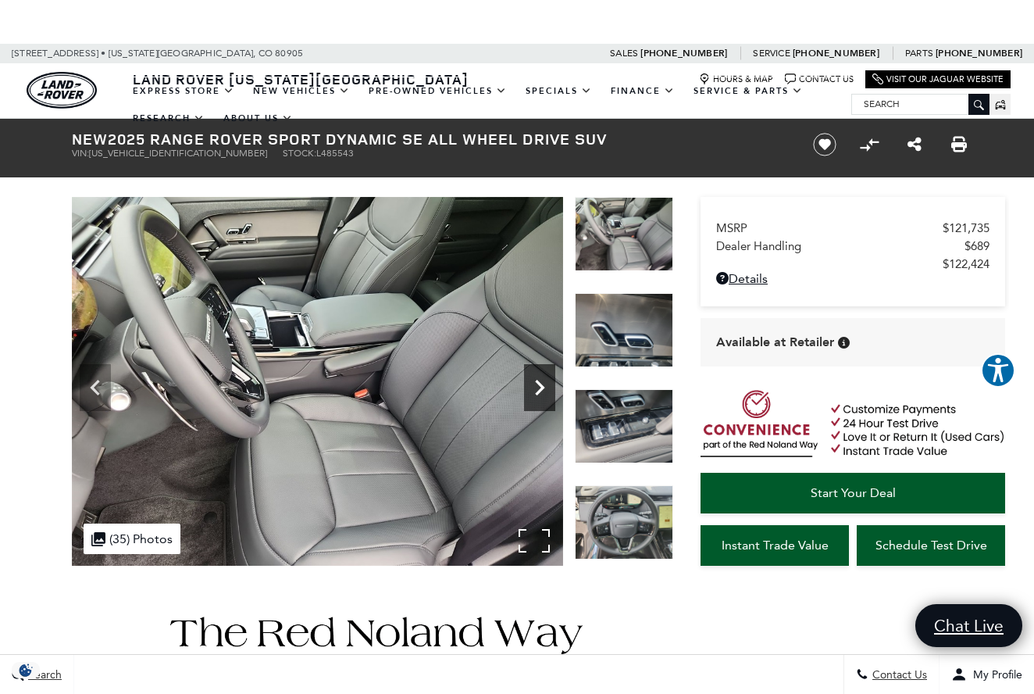
click at [534, 380] on icon "Next" at bounding box center [539, 387] width 31 height 31
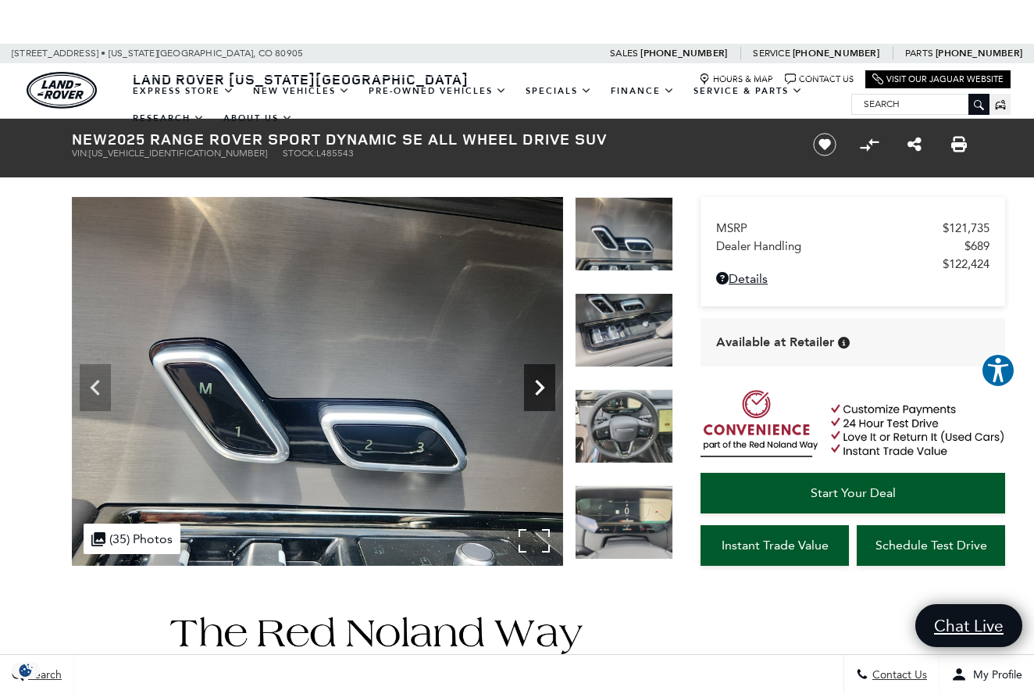
click at [534, 380] on icon "Next" at bounding box center [539, 387] width 31 height 31
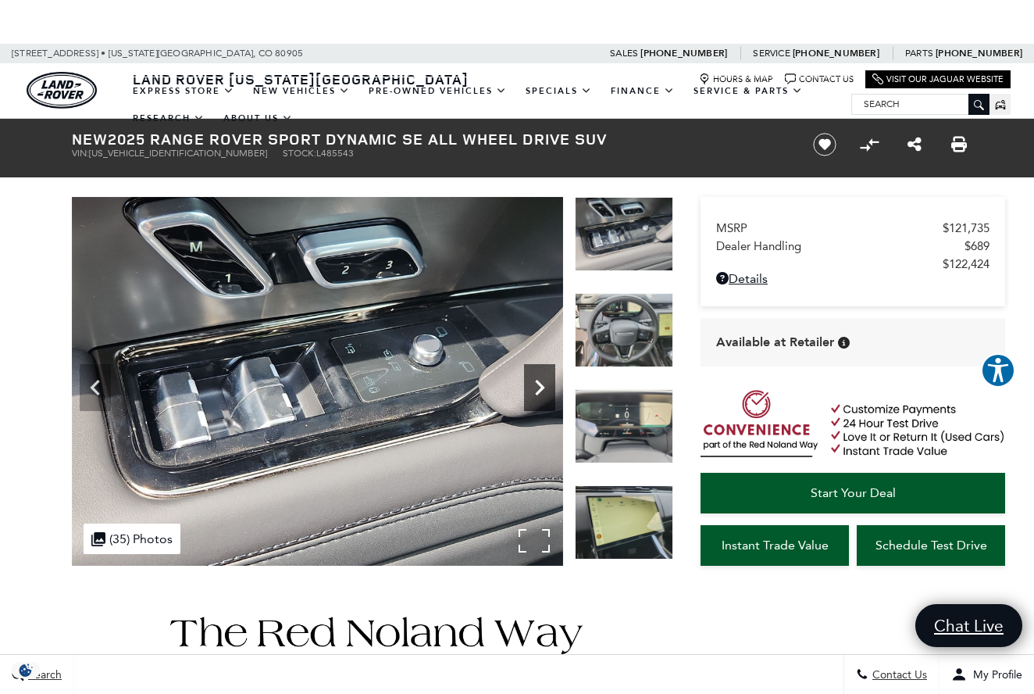
click at [534, 380] on icon "Next" at bounding box center [539, 387] width 31 height 31
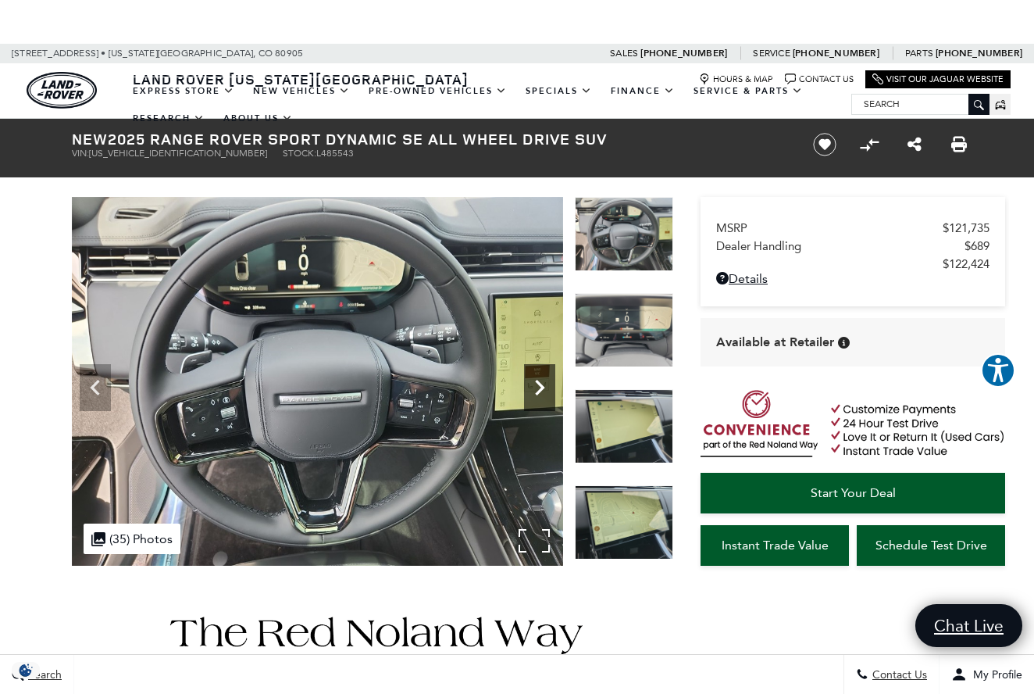
click at [534, 380] on icon "Next" at bounding box center [539, 387] width 31 height 31
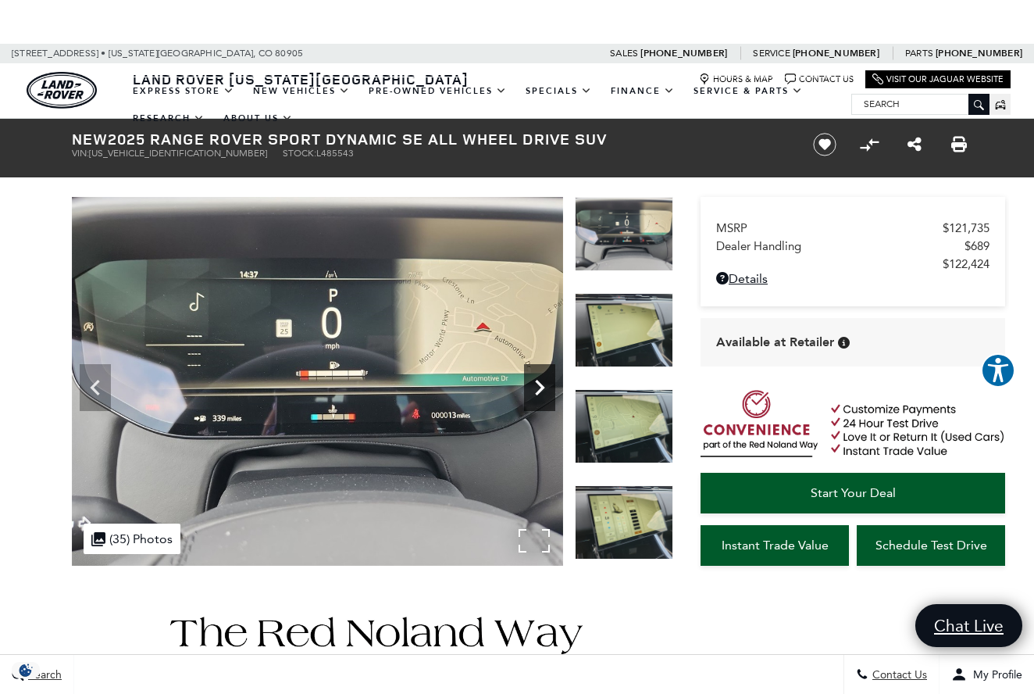
click at [534, 380] on icon "Next" at bounding box center [539, 387] width 31 height 31
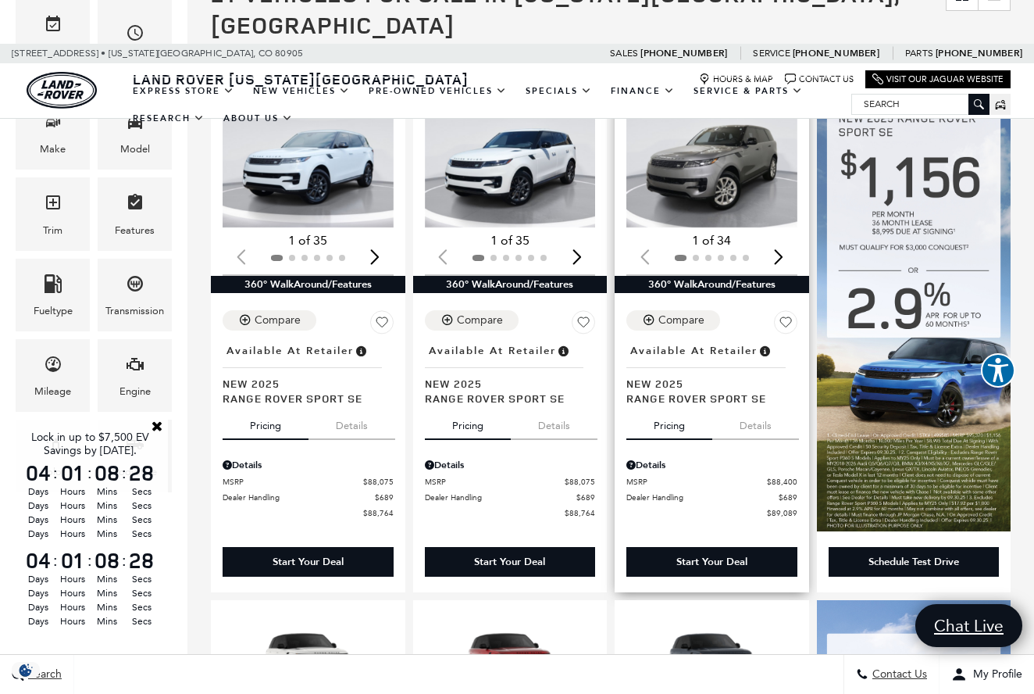
click at [694, 163] on img "1 / 2" at bounding box center [711, 163] width 171 height 128
click at [779, 239] on div "Next slide" at bounding box center [778, 256] width 21 height 34
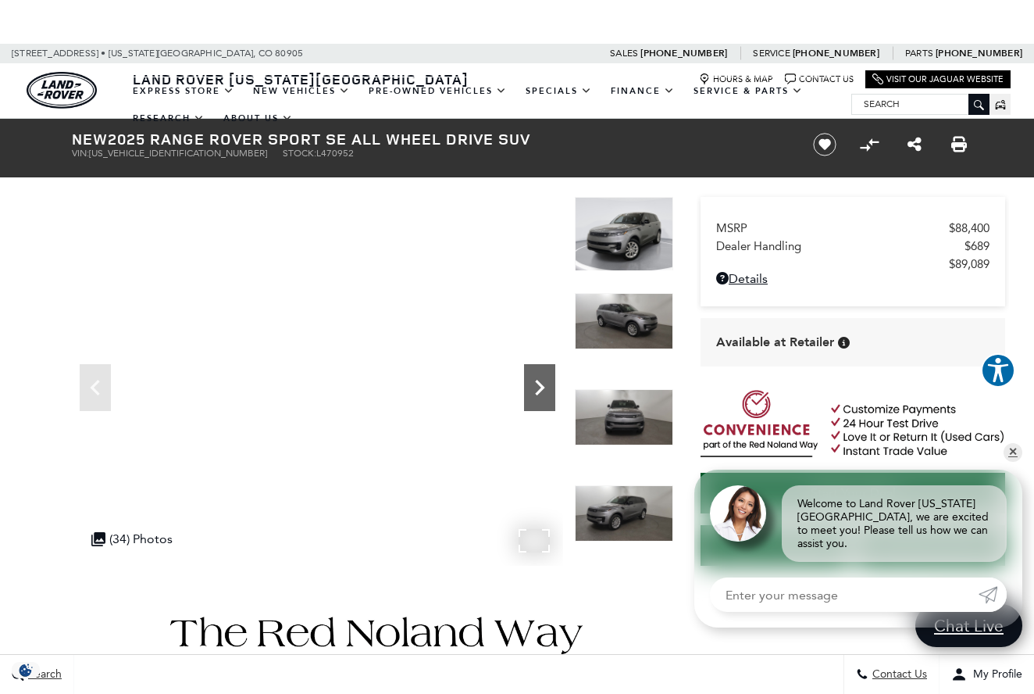
click at [544, 391] on icon "Next" at bounding box center [539, 387] width 31 height 31
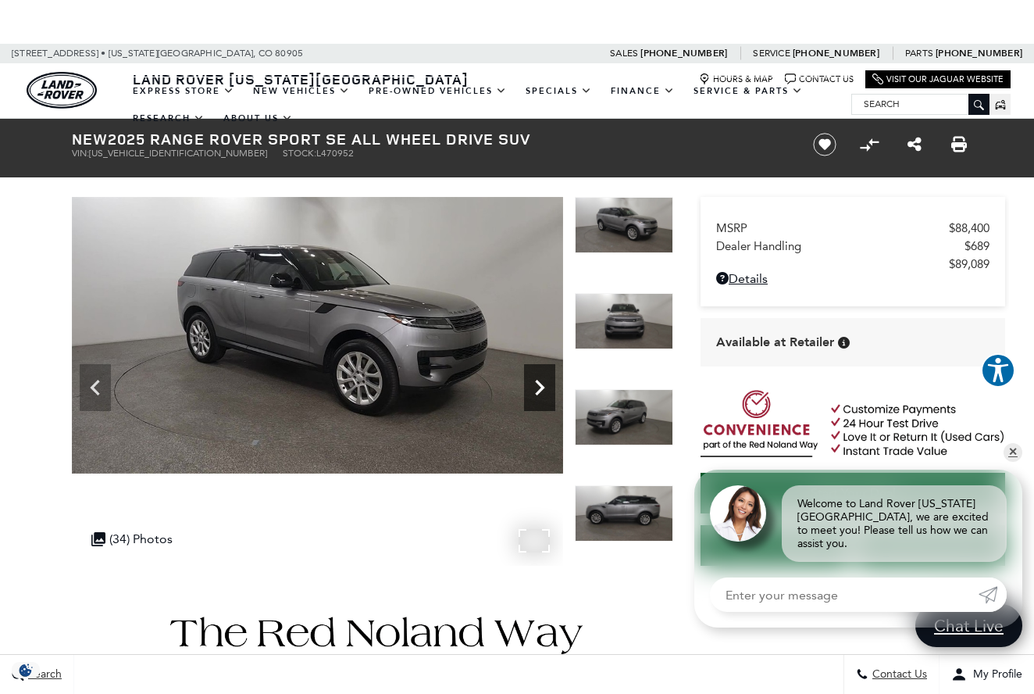
click at [544, 391] on icon "Next" at bounding box center [539, 387] width 31 height 31
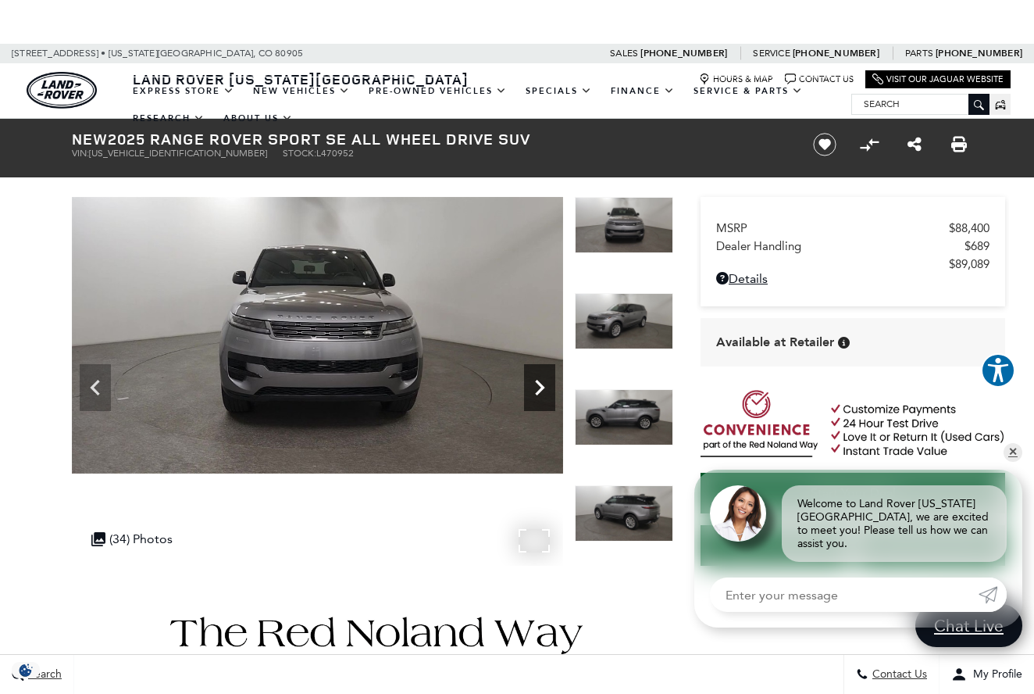
click at [544, 391] on icon "Next" at bounding box center [539, 387] width 31 height 31
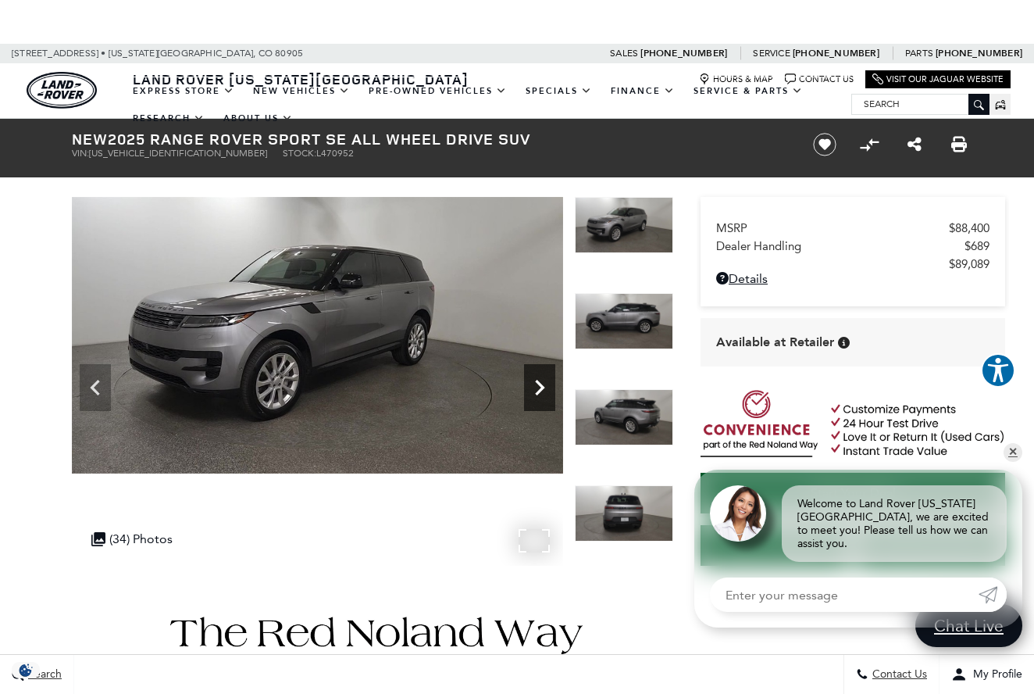
click at [544, 391] on icon "Next" at bounding box center [539, 387] width 31 height 31
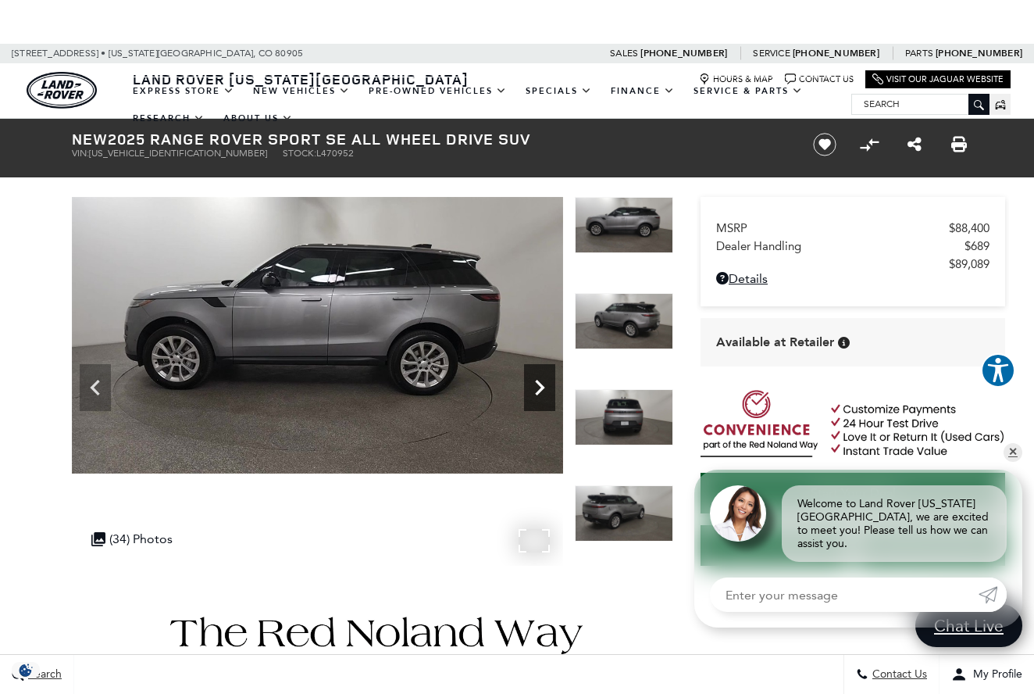
click at [544, 391] on icon "Next" at bounding box center [539, 387] width 31 height 31
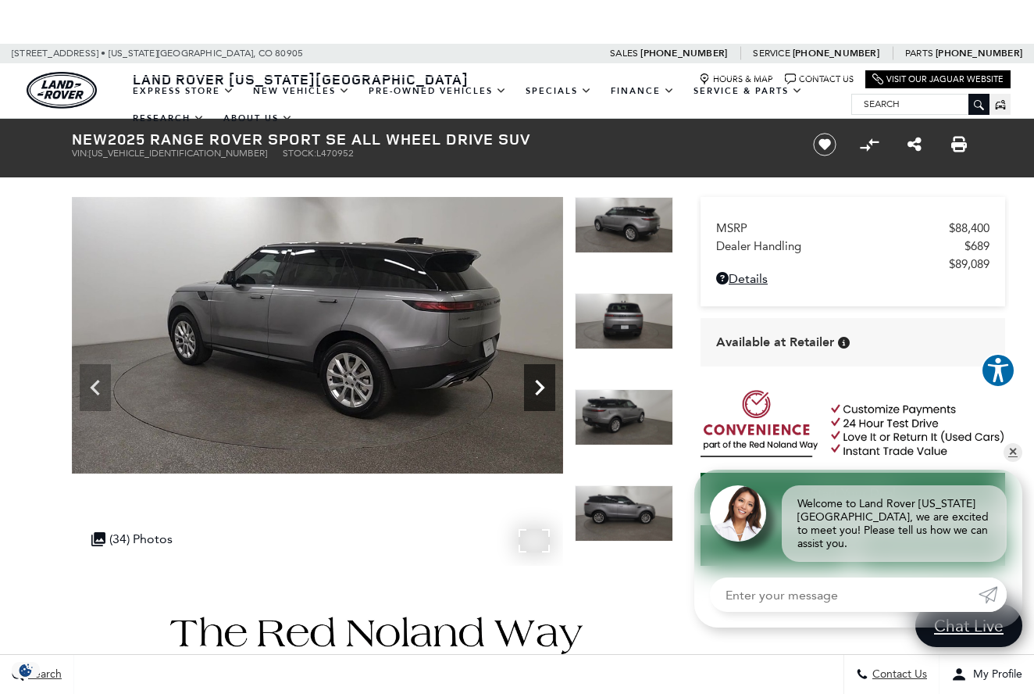
click at [544, 391] on icon "Next" at bounding box center [539, 387] width 31 height 31
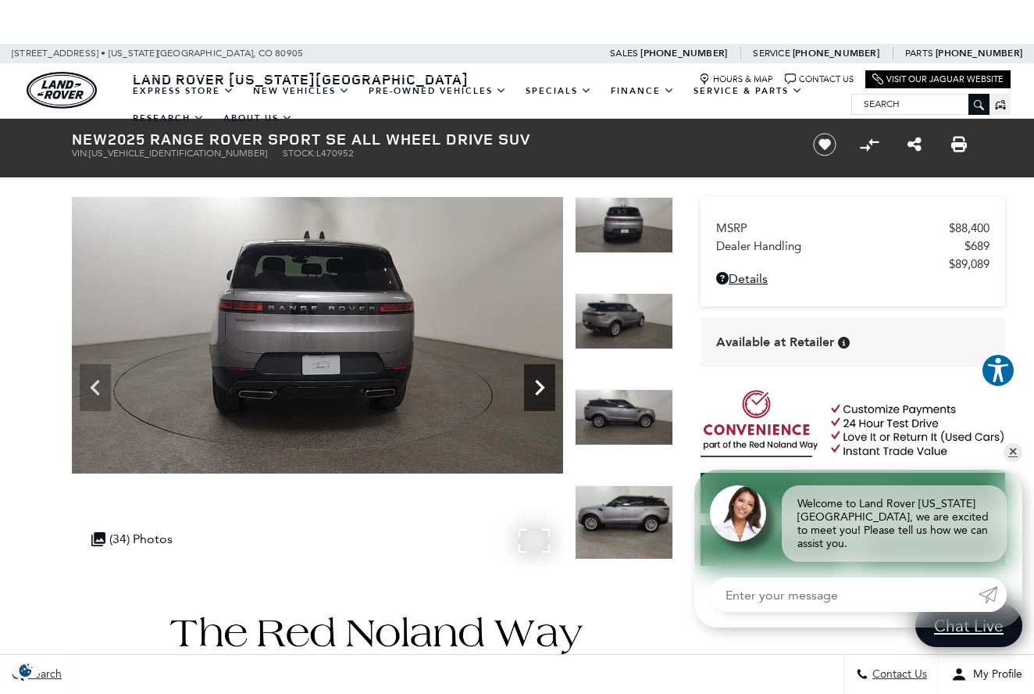
click at [544, 391] on icon "Next" at bounding box center [539, 387] width 31 height 31
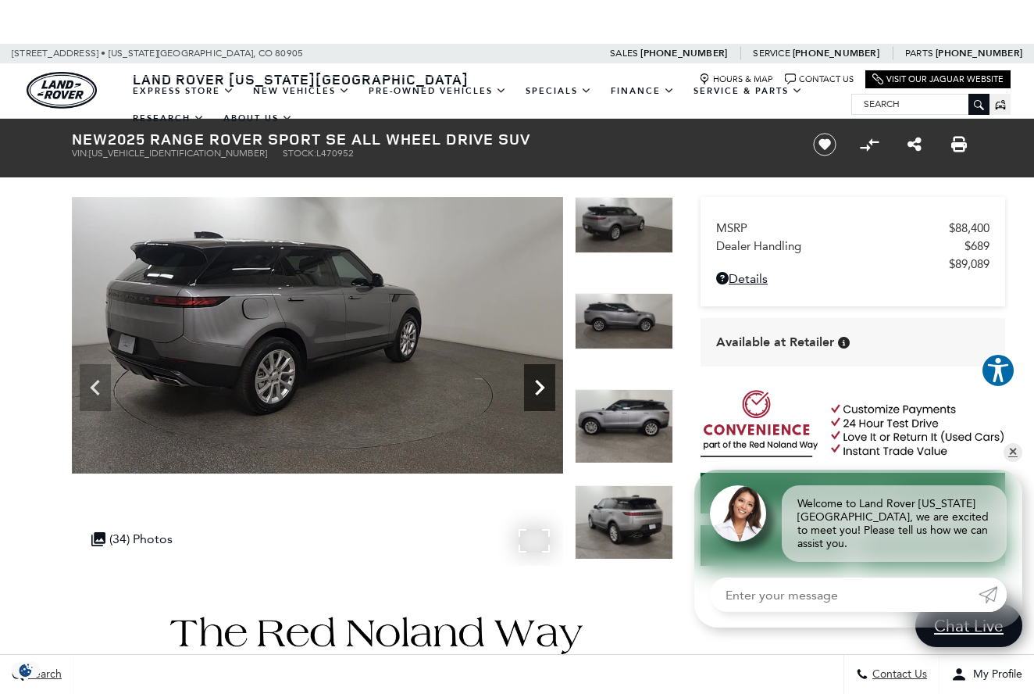
click at [544, 391] on icon "Next" at bounding box center [539, 387] width 31 height 31
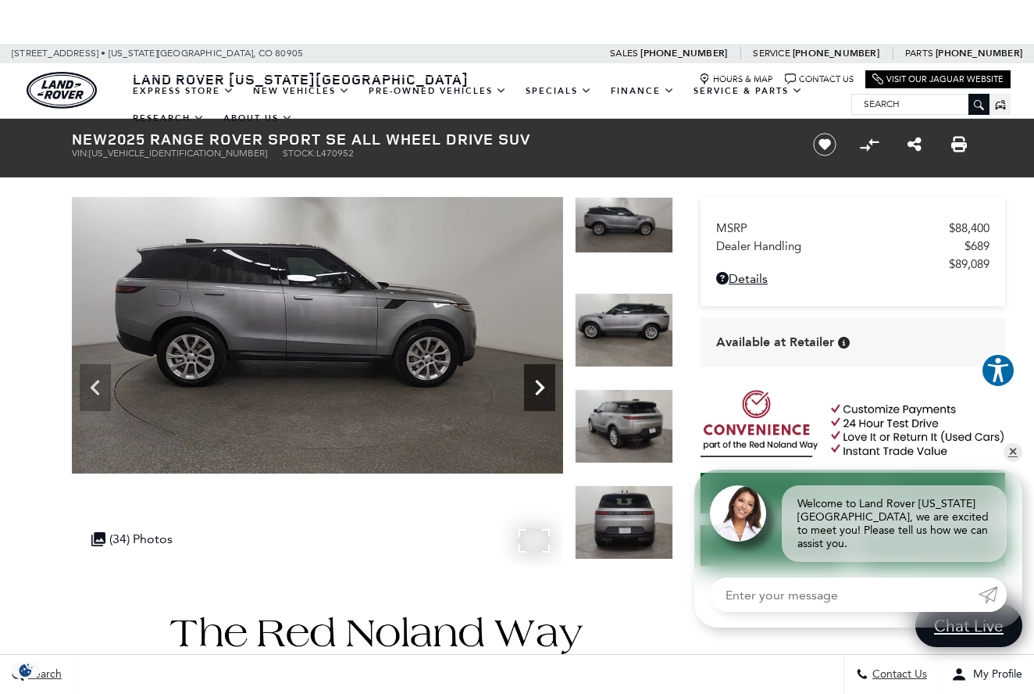
click at [544, 391] on icon "Next" at bounding box center [539, 387] width 31 height 31
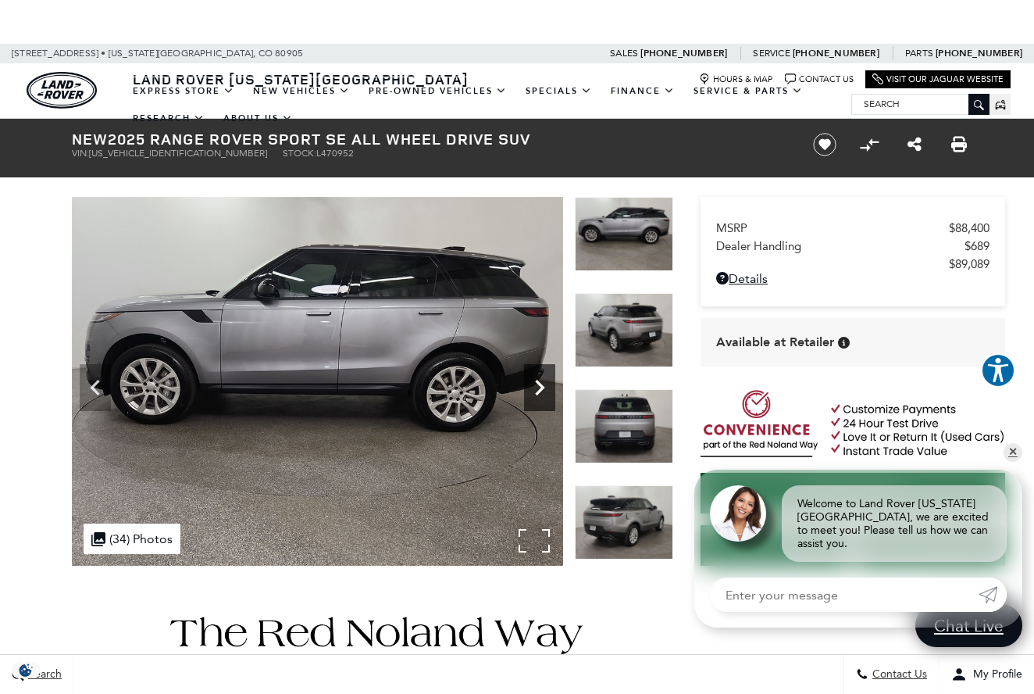
click at [544, 391] on icon "Next" at bounding box center [539, 387] width 31 height 31
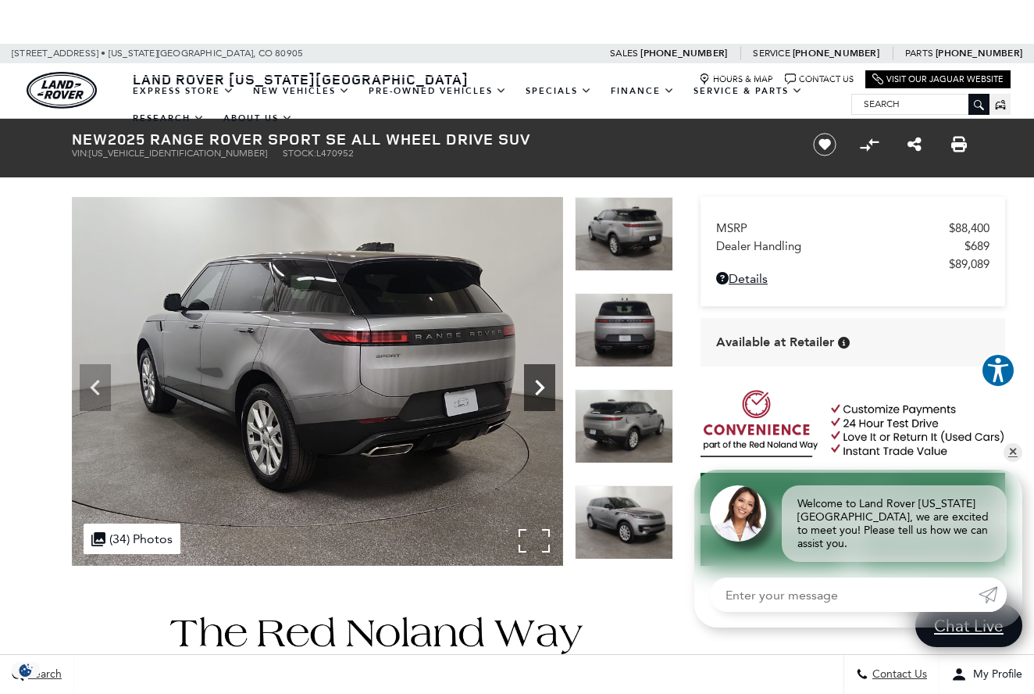
click at [544, 391] on icon "Next" at bounding box center [539, 387] width 31 height 31
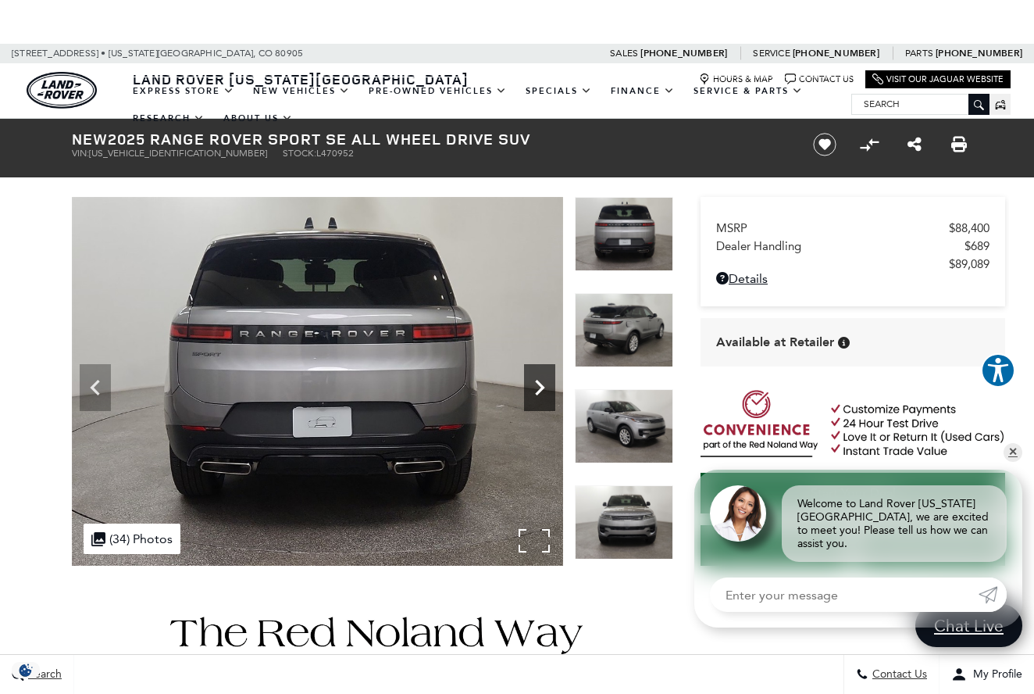
click at [544, 391] on icon "Next" at bounding box center [539, 387] width 31 height 31
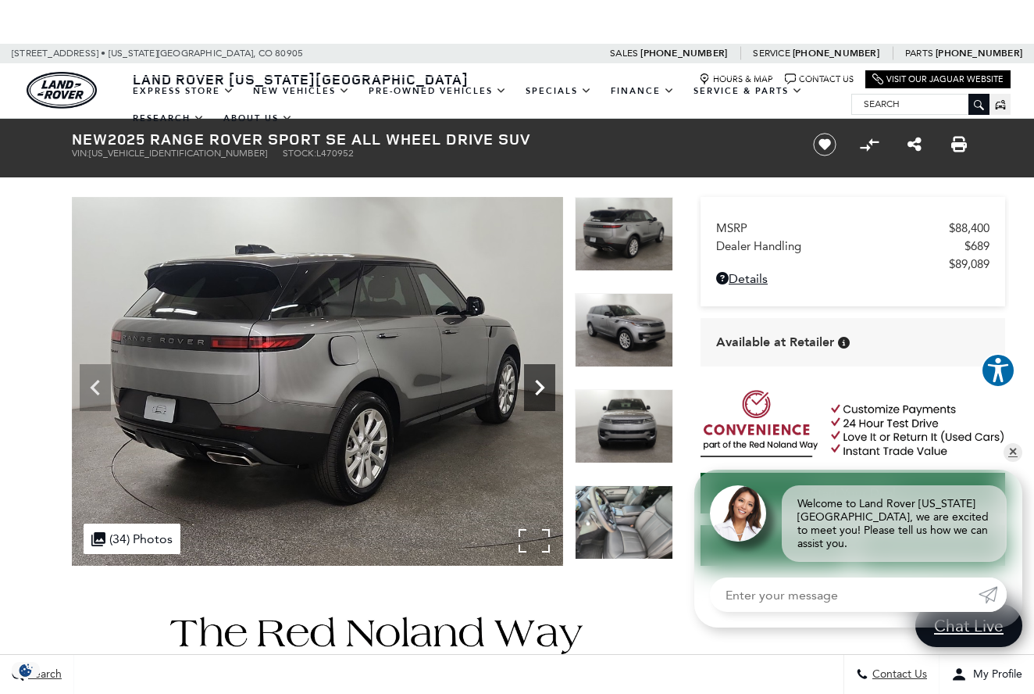
click at [544, 391] on icon "Next" at bounding box center [539, 387] width 31 height 31
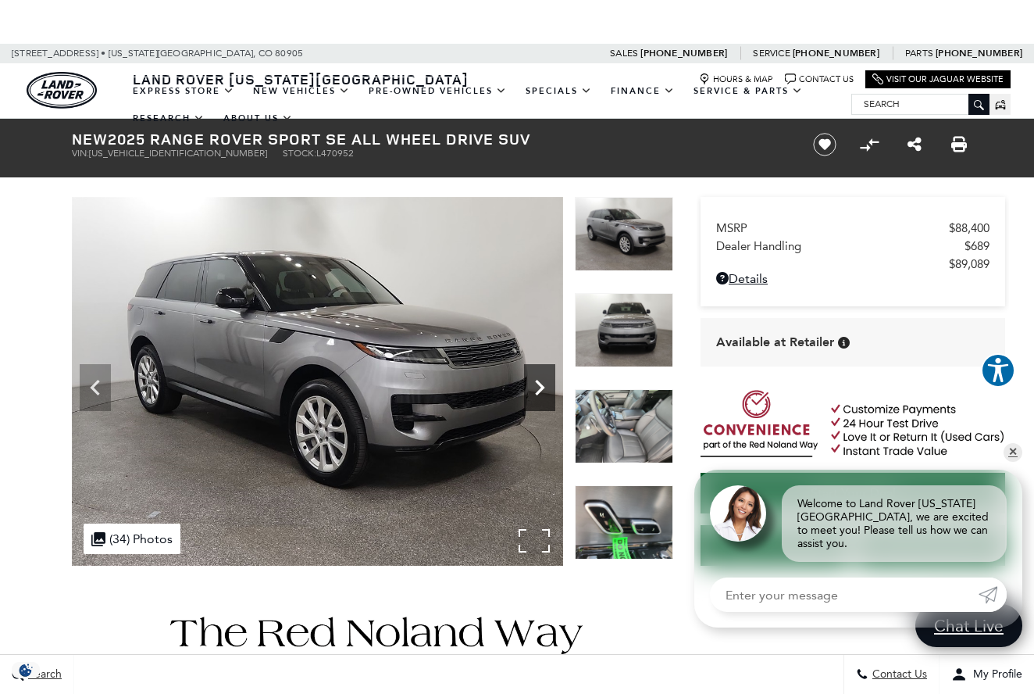
click at [544, 391] on icon "Next" at bounding box center [539, 387] width 31 height 31
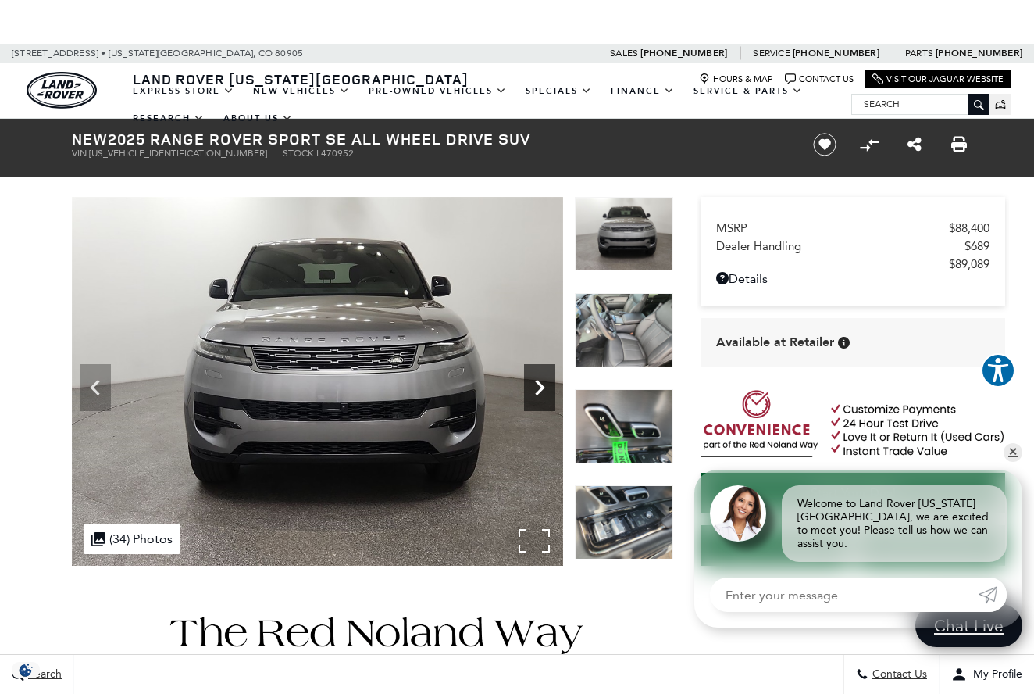
click at [544, 391] on icon "Next" at bounding box center [539, 387] width 31 height 31
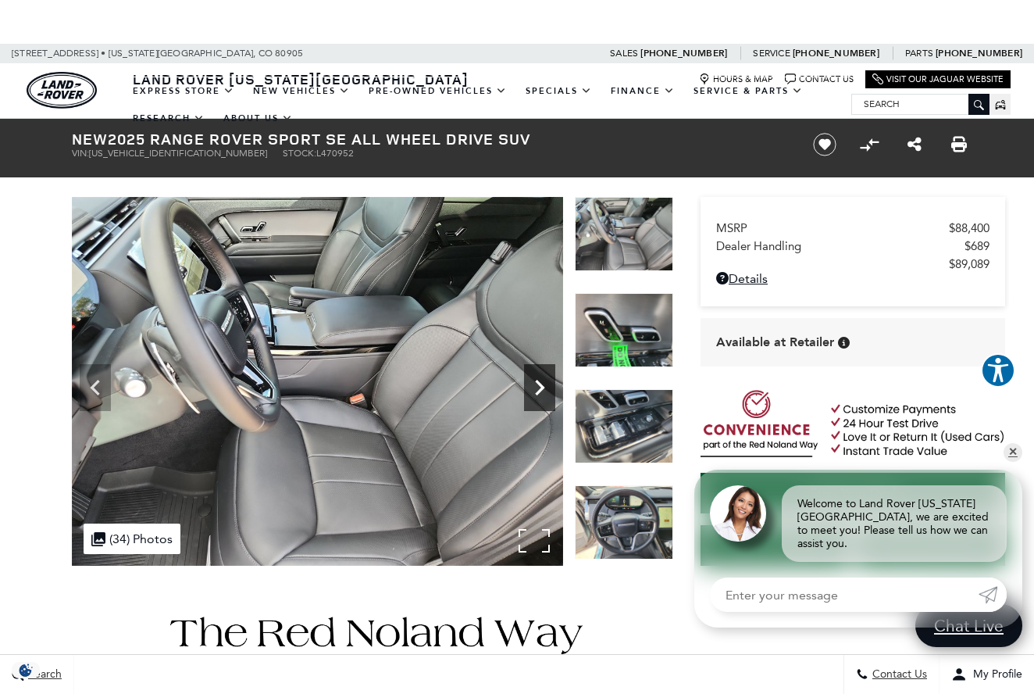
click at [544, 391] on icon "Next" at bounding box center [539, 387] width 31 height 31
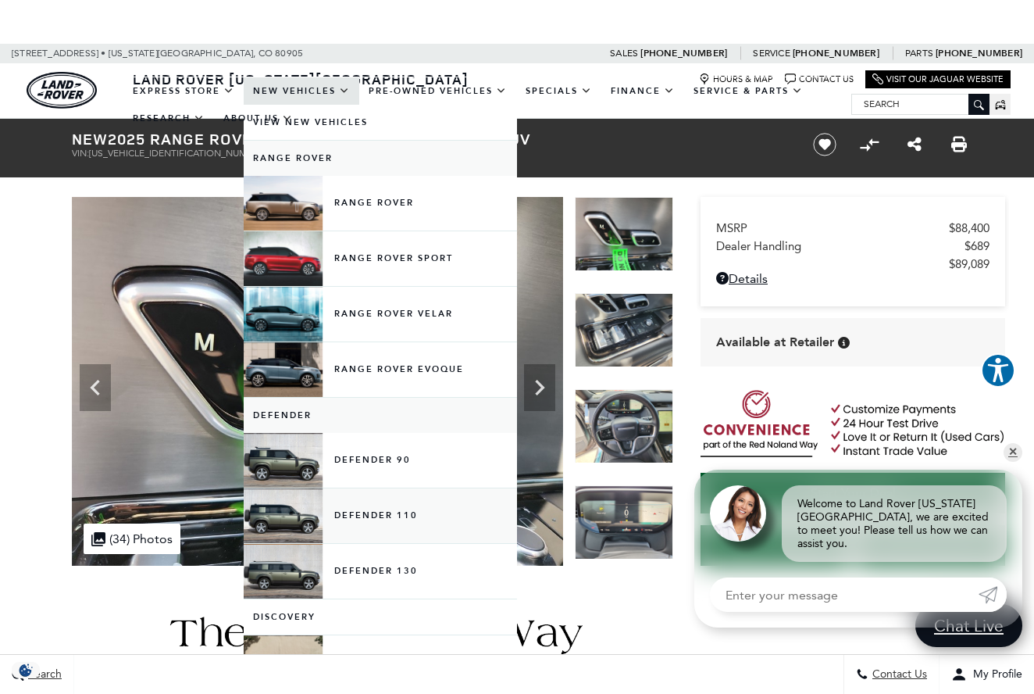
click at [305, 526] on link "Defender 110" at bounding box center [380, 515] width 273 height 55
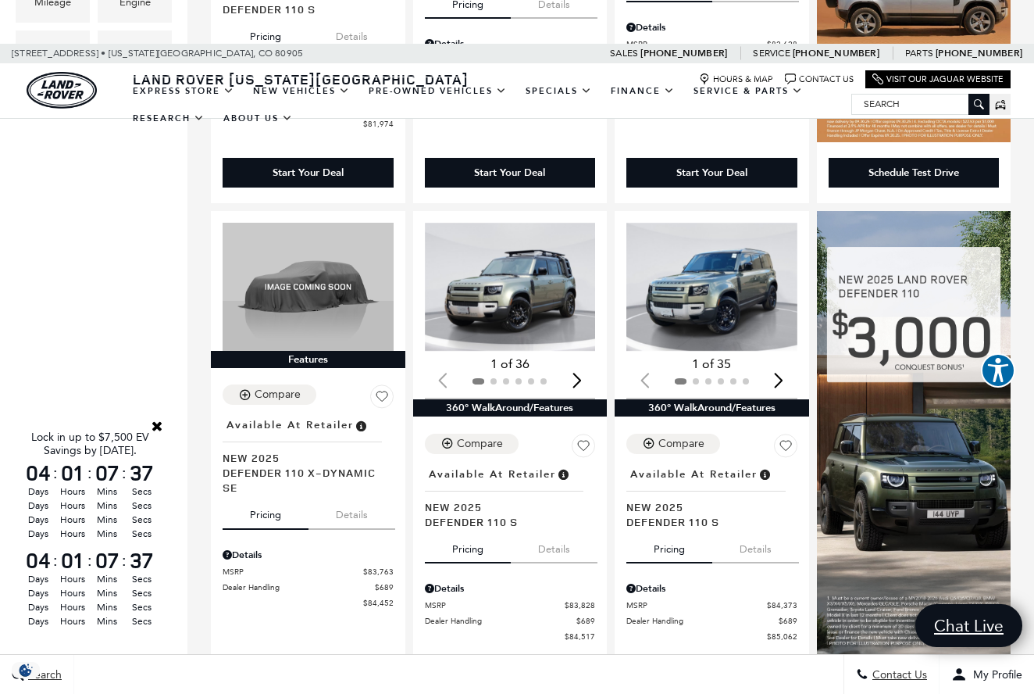
scroll to position [652, 0]
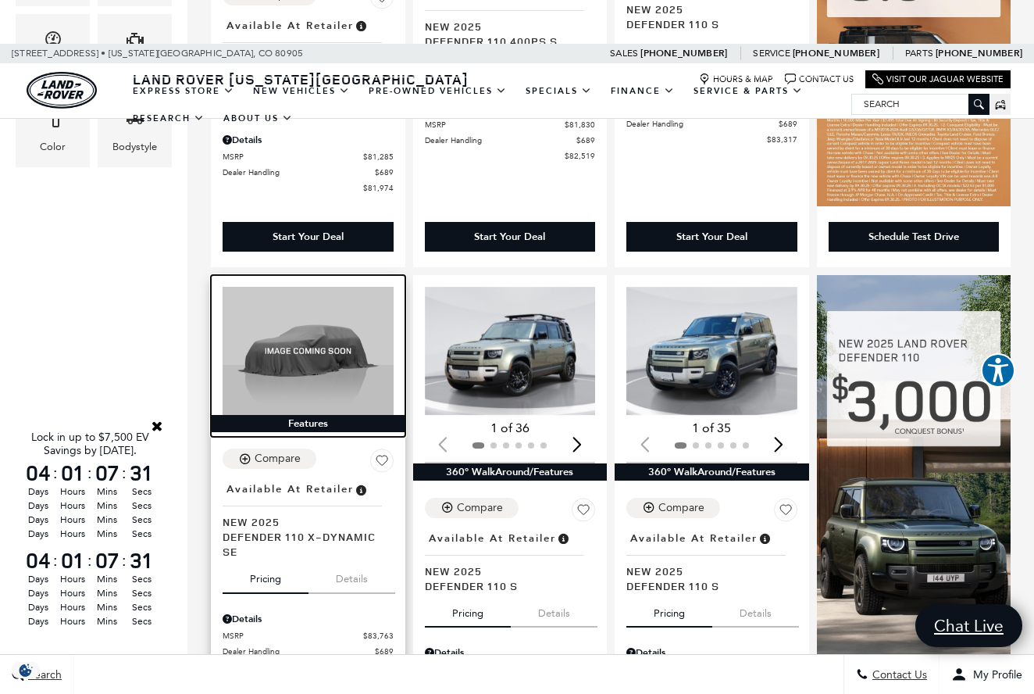
click at [323, 321] on img at bounding box center [308, 351] width 171 height 128
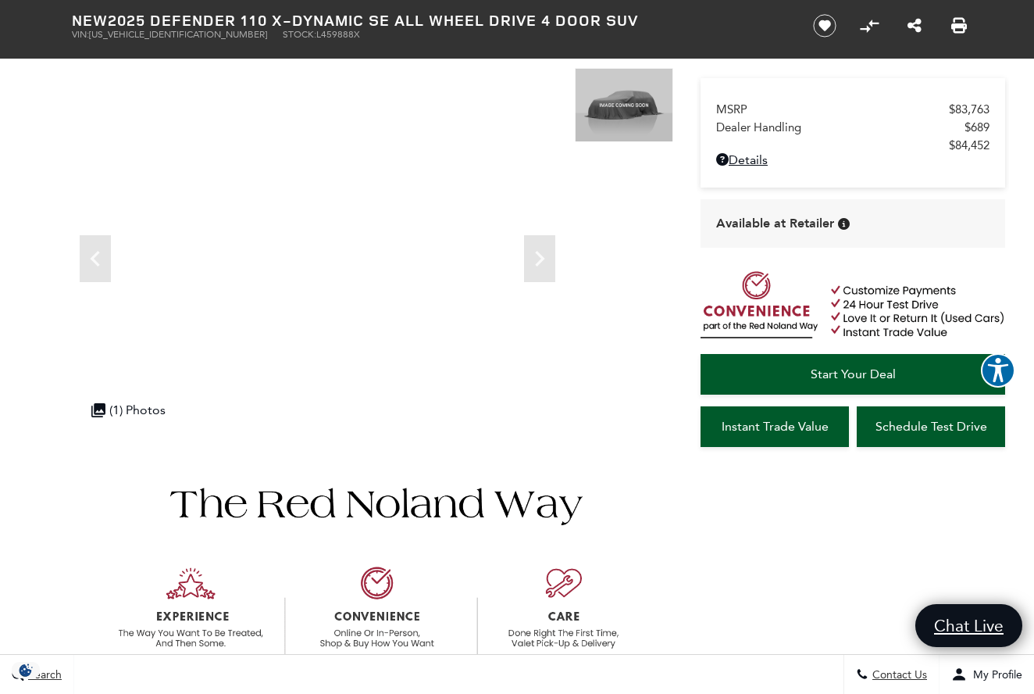
click at [786, 601] on div at bounding box center [516, 619] width 937 height 365
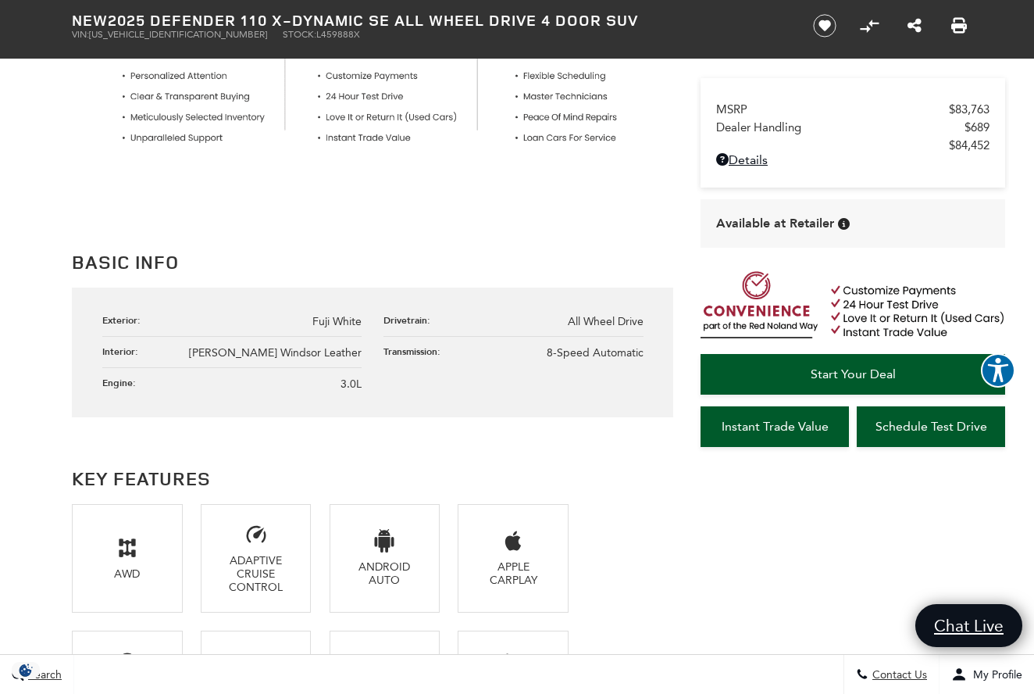
scroll to position [718, 0]
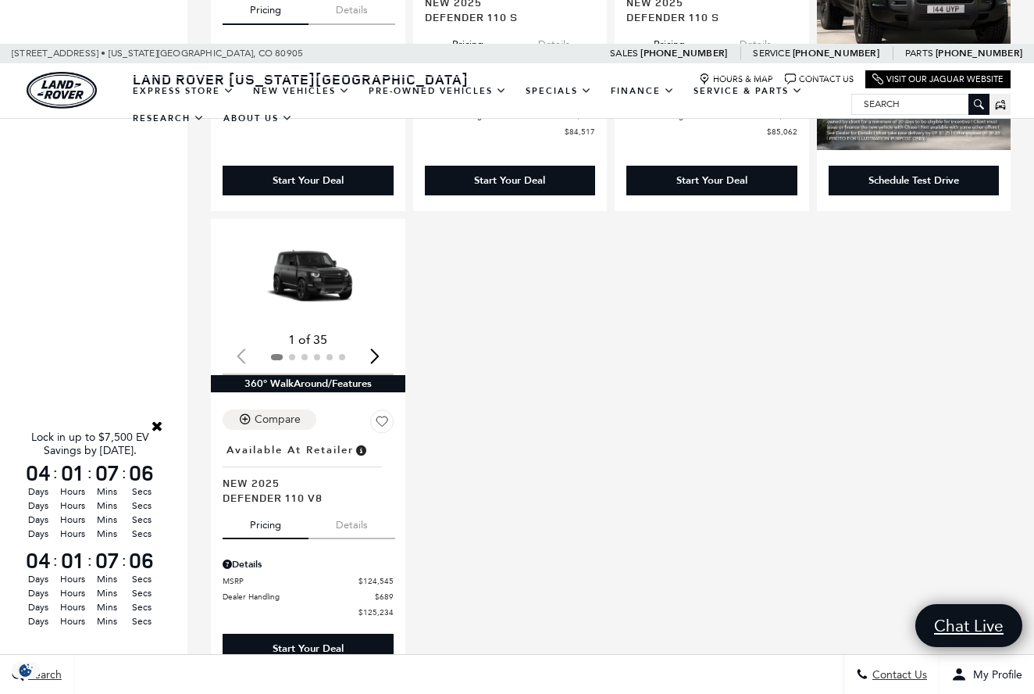
scroll to position [1224, 0]
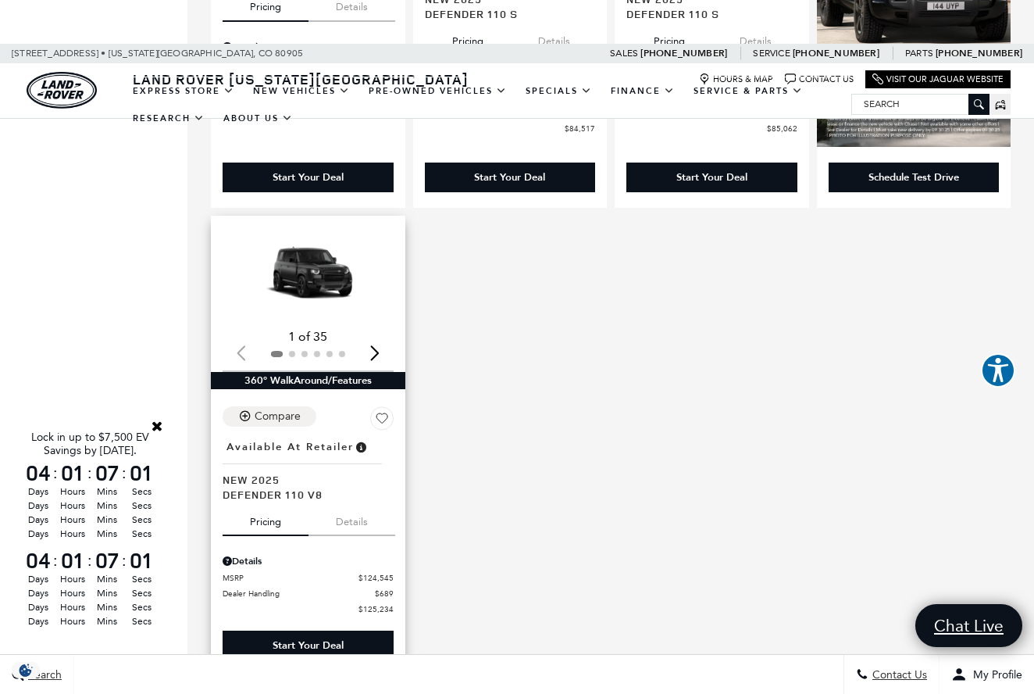
click at [321, 227] on img "1 / 2" at bounding box center [308, 275] width 171 height 96
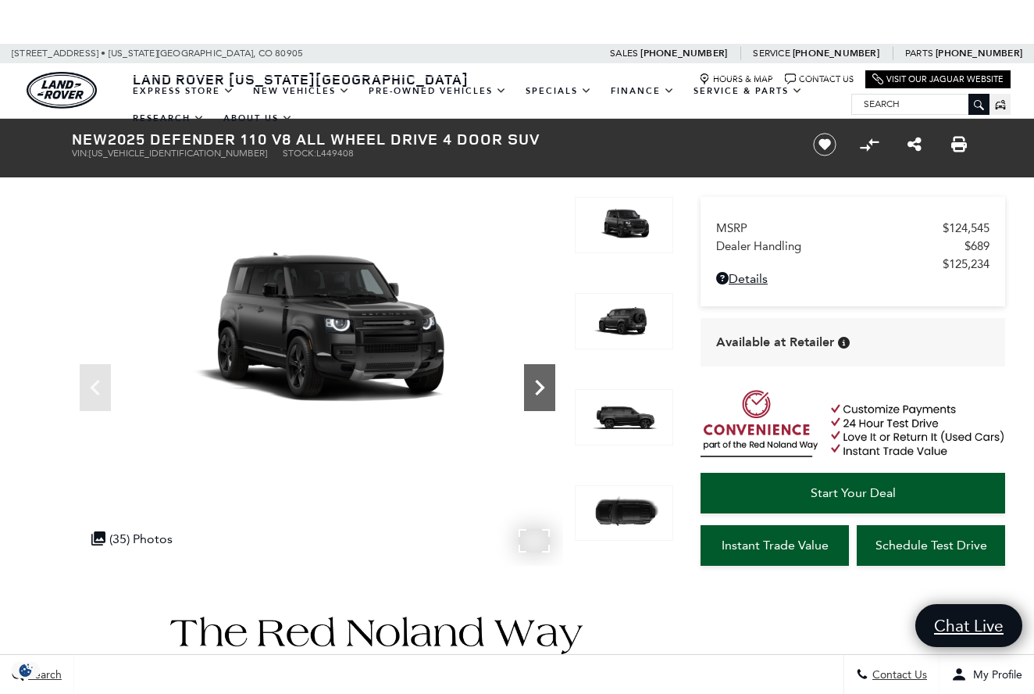
click at [537, 394] on icon "Next" at bounding box center [539, 388] width 9 height 16
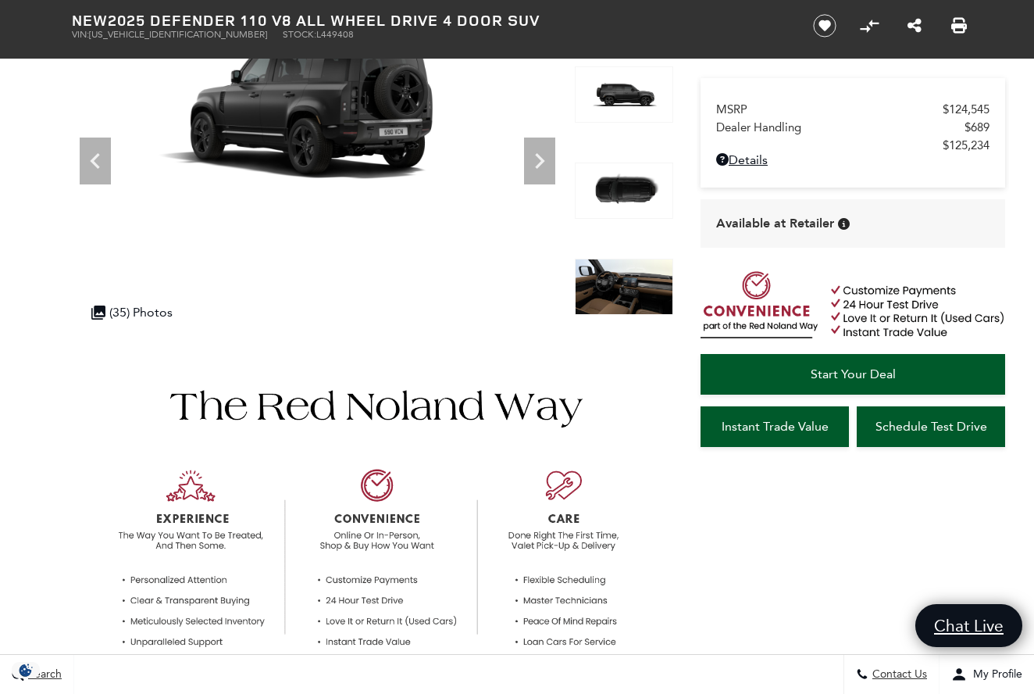
scroll to position [230, 0]
